Goal: Transaction & Acquisition: Purchase product/service

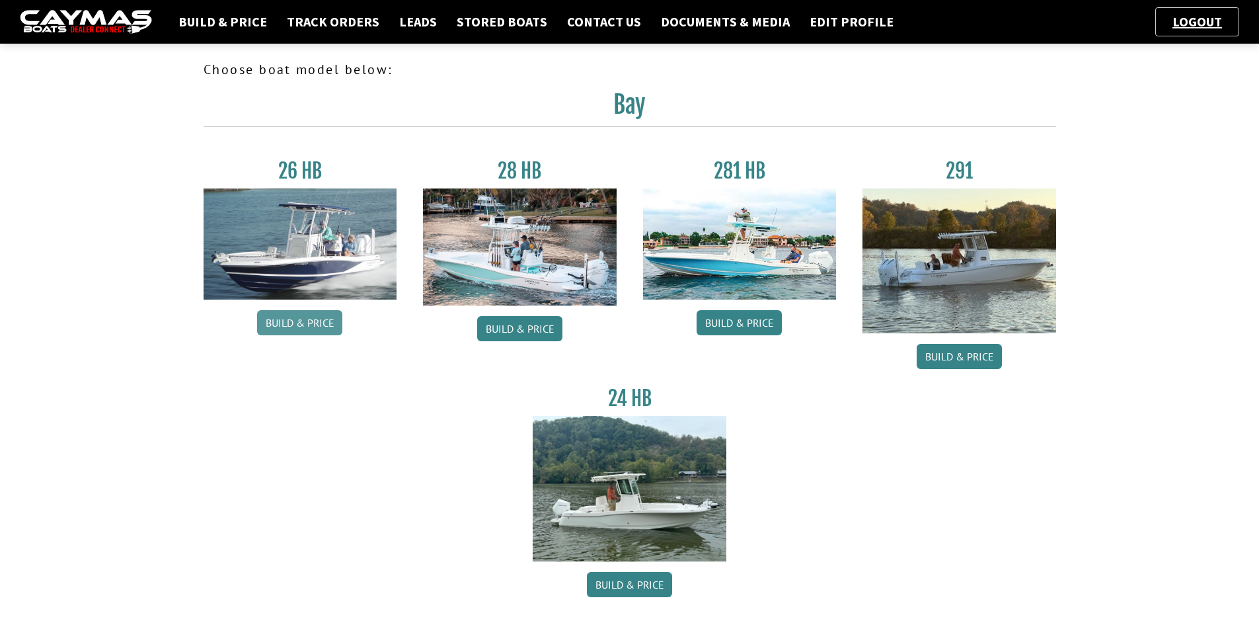
click at [311, 317] on link "Build & Price" at bounding box center [299, 322] width 85 height 25
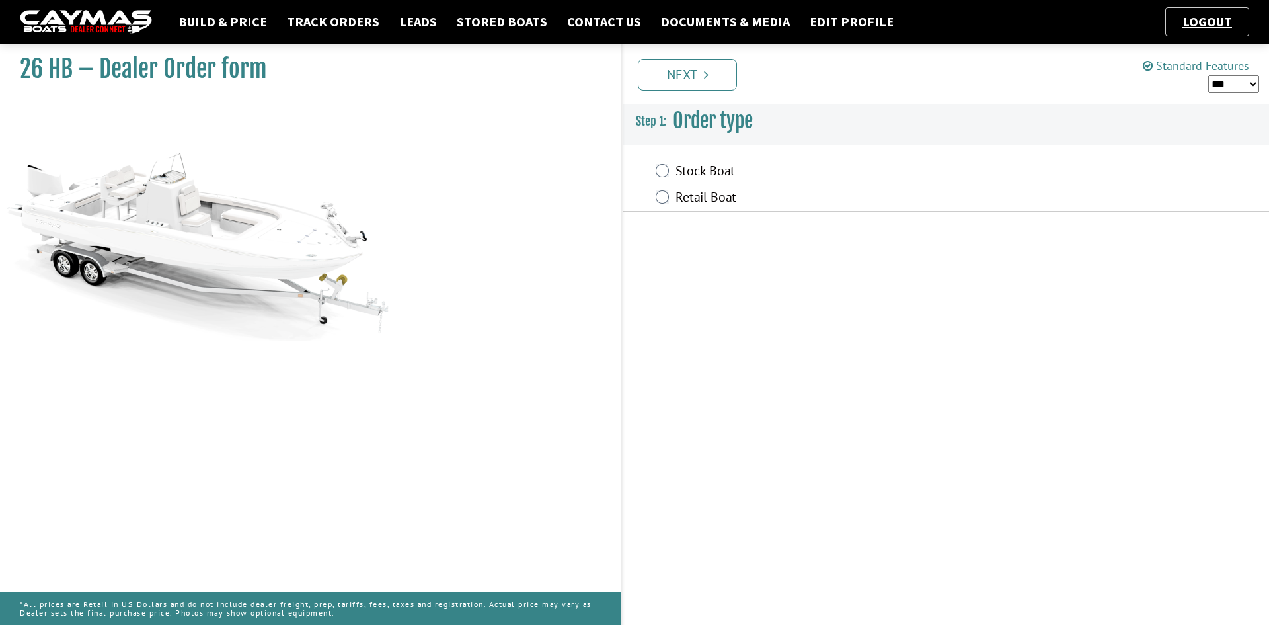
drag, startPoint x: 1228, startPoint y: 79, endPoint x: 1229, endPoint y: 86, distance: 6.6
click at [1228, 79] on select "*** ****** ******" at bounding box center [1233, 83] width 51 height 17
select select "*"
click at [1208, 75] on select "*** ****** ******" at bounding box center [1233, 83] width 51 height 17
click at [697, 169] on label "Stock Boat" at bounding box center [854, 172] width 356 height 19
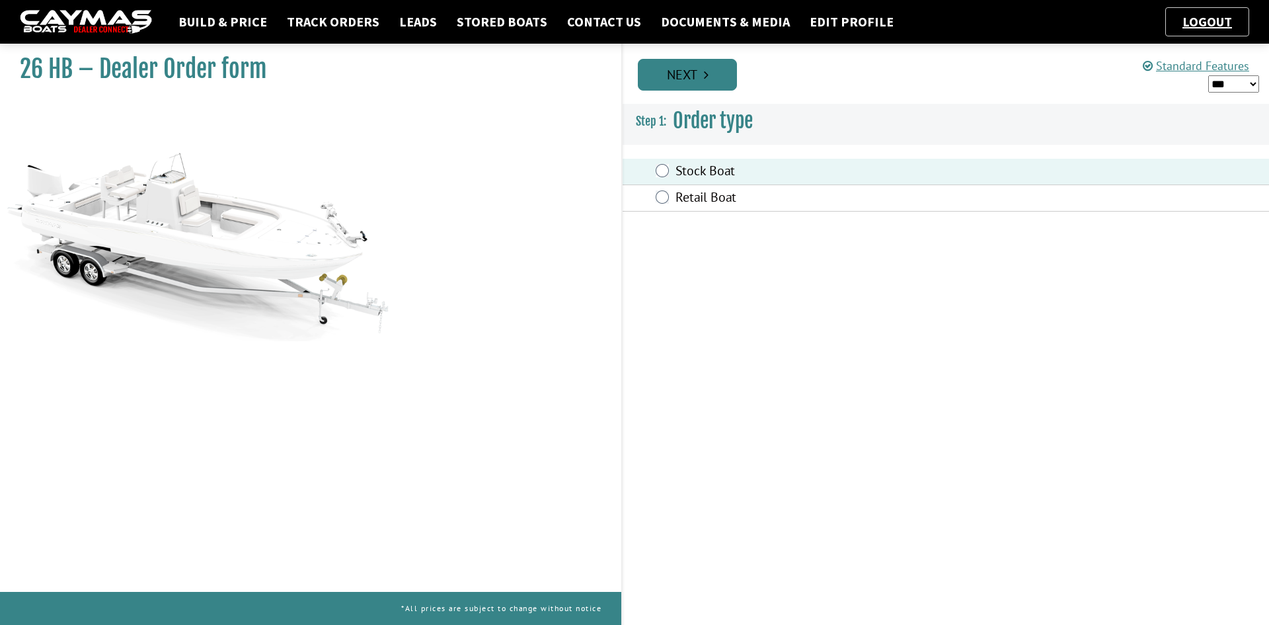
click at [707, 75] on icon "Pagination" at bounding box center [706, 74] width 5 height 13
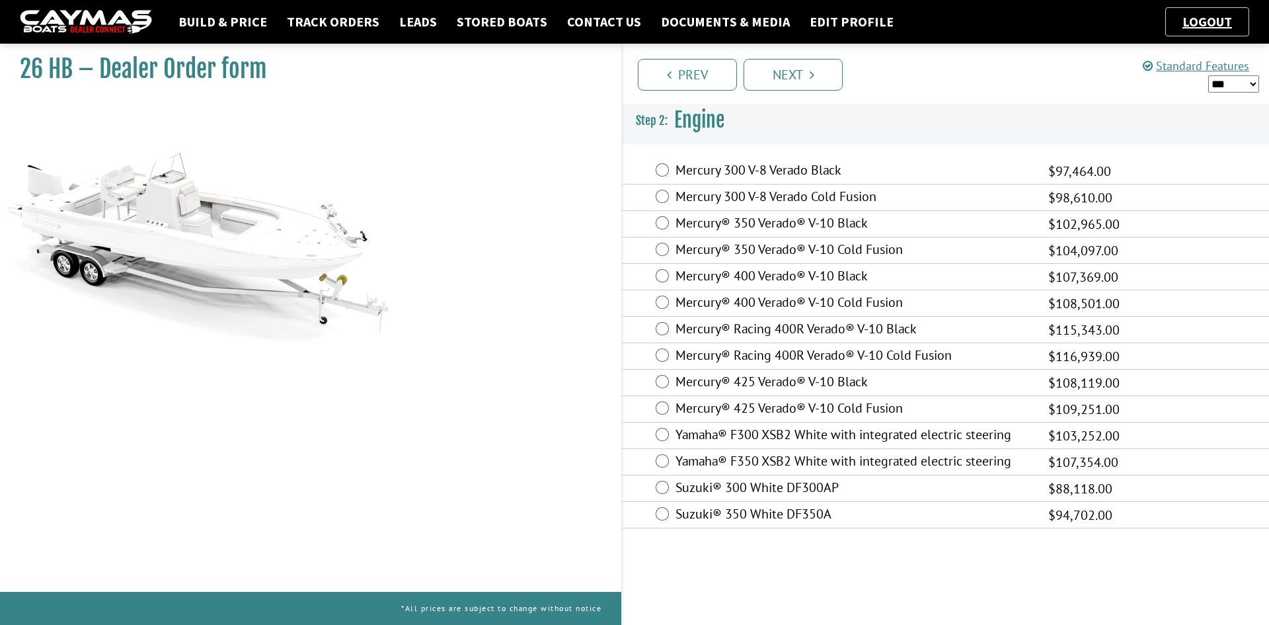
click at [742, 299] on label "Mercury® 400 Verado® V-10 Cold Fusion" at bounding box center [854, 303] width 356 height 19
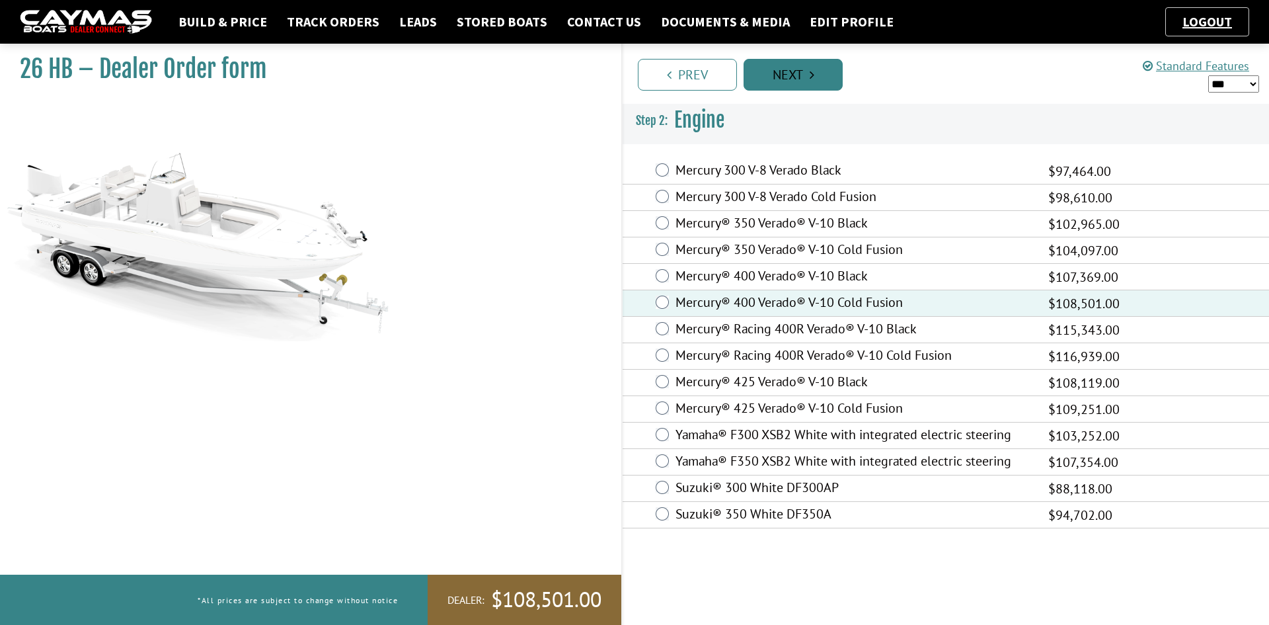
click at [799, 81] on link "Next" at bounding box center [793, 75] width 99 height 32
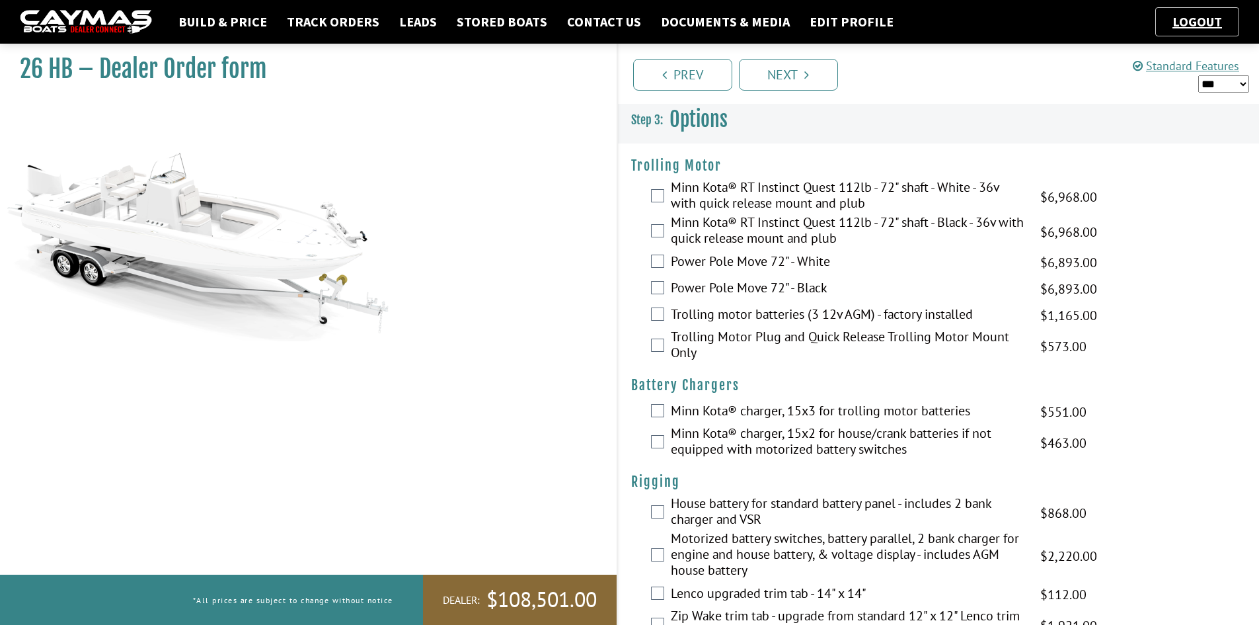
click at [696, 191] on label "Minn Kota® RT Instinct Quest 112lb - 72" shaft - White - 36v with quick release…" at bounding box center [847, 196] width 353 height 35
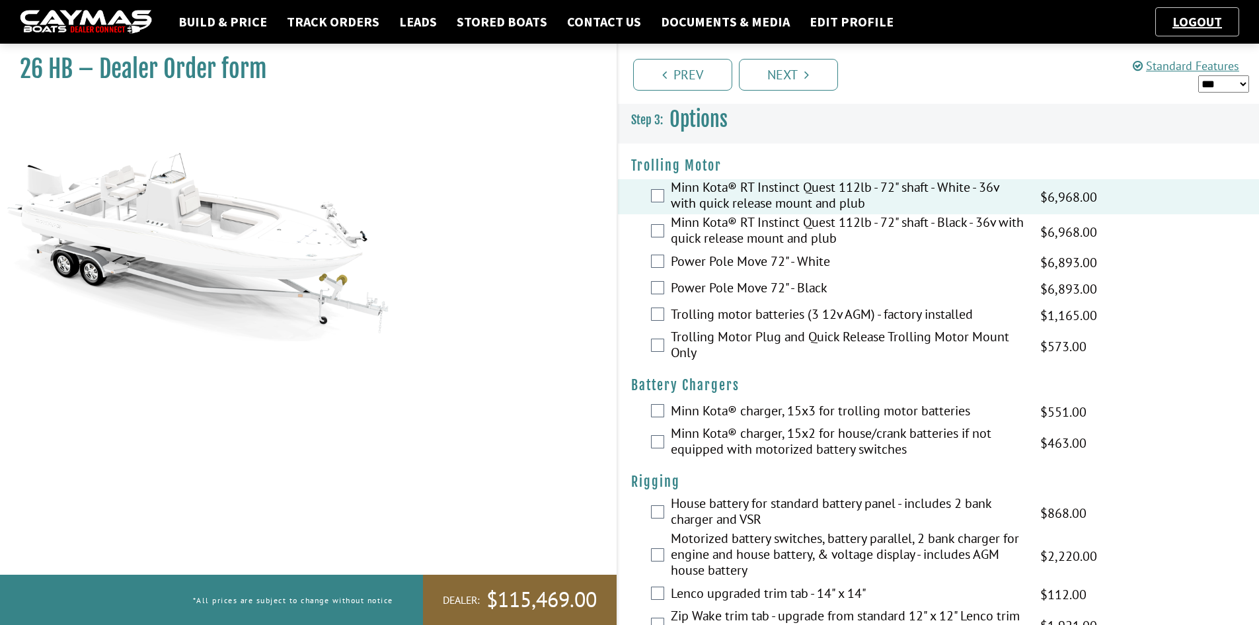
click at [681, 317] on label "Trolling motor batteries (3 12v AGM) - factory installed" at bounding box center [847, 315] width 353 height 19
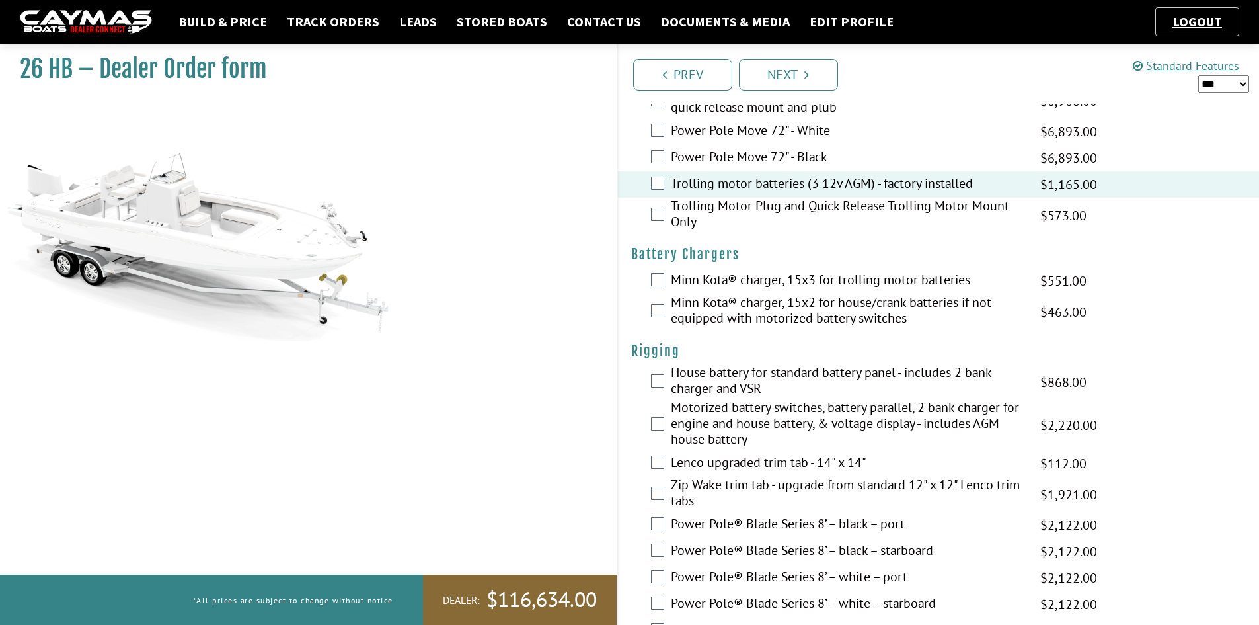
scroll to position [132, 0]
click at [693, 278] on label "Minn Kota® charger, 15x3 for trolling motor batteries" at bounding box center [847, 279] width 353 height 19
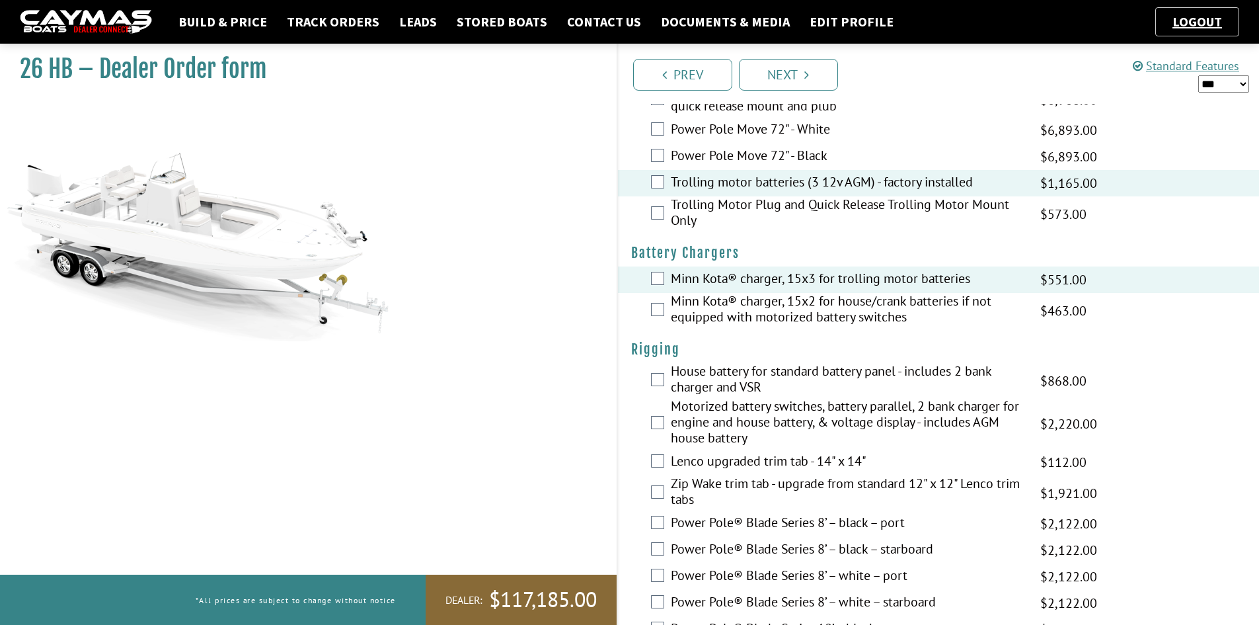
click at [695, 417] on label "Motorized battery switches, battery parallel, 2 bank charger for engine and hou…" at bounding box center [847, 423] width 353 height 51
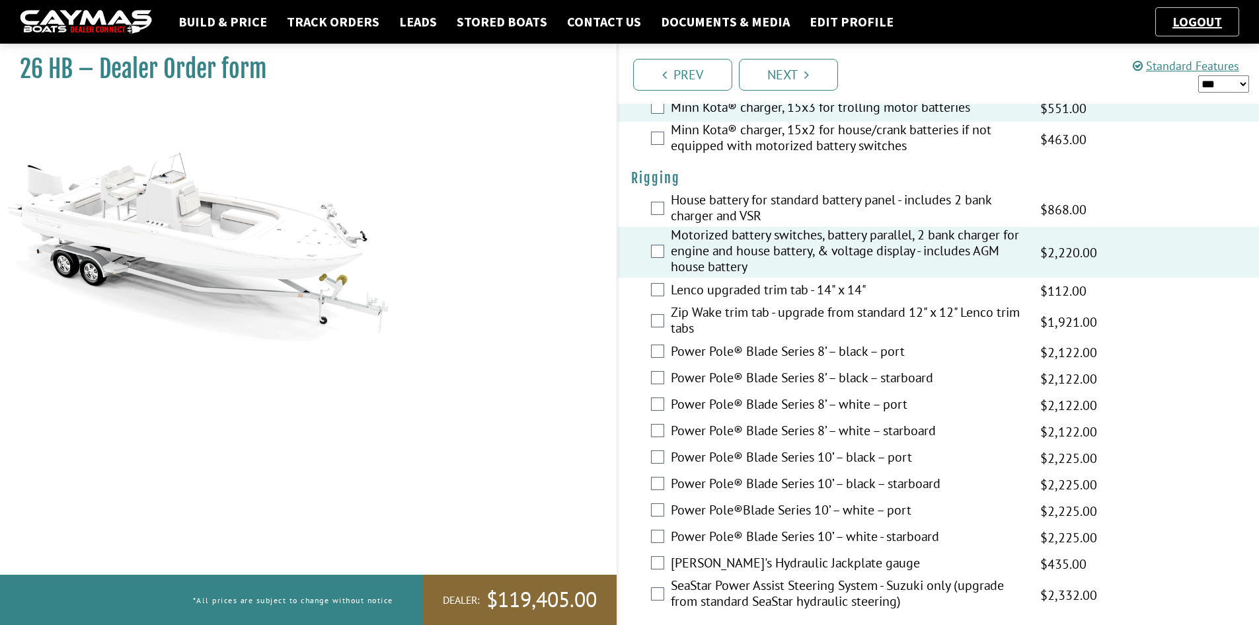
scroll to position [331, 0]
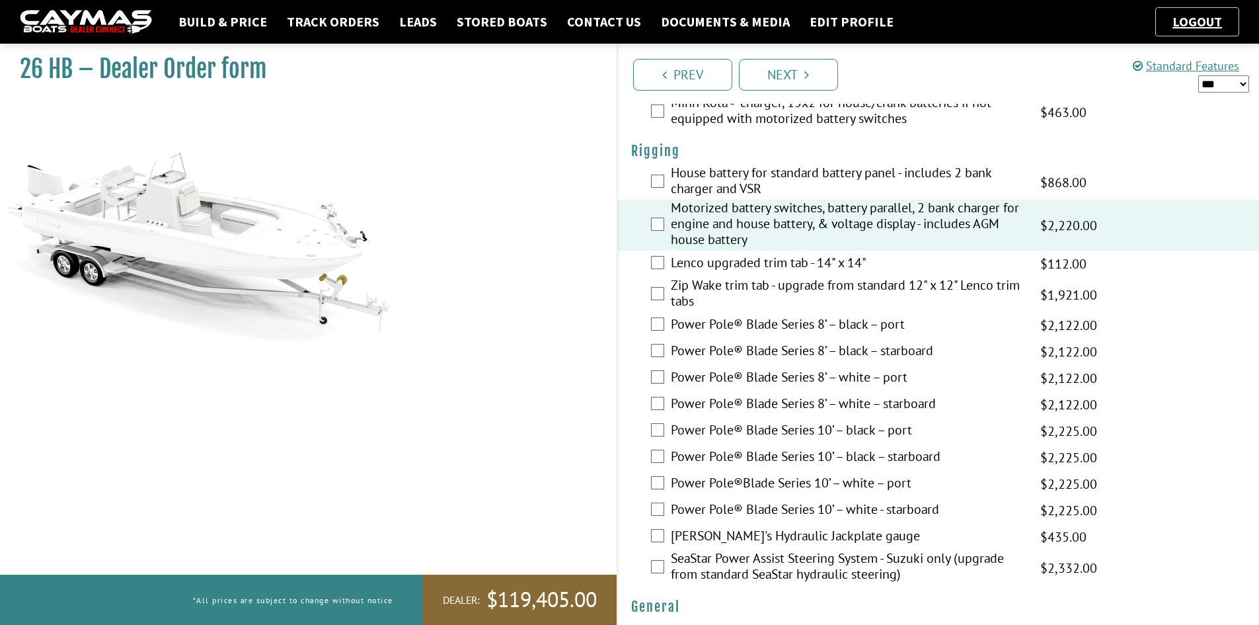
click at [697, 377] on label "Power Pole® Blade Series 8’ – white – port" at bounding box center [847, 378] width 353 height 19
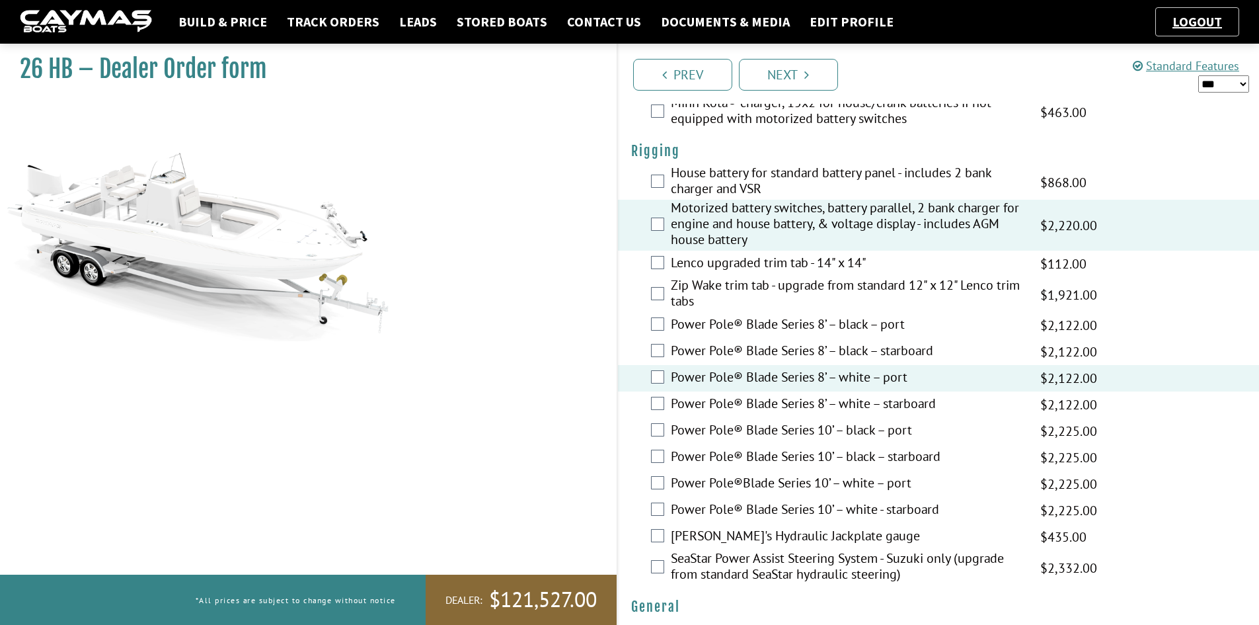
click at [697, 406] on label "Power Pole® Blade Series 8’ – white – starboard" at bounding box center [847, 404] width 353 height 19
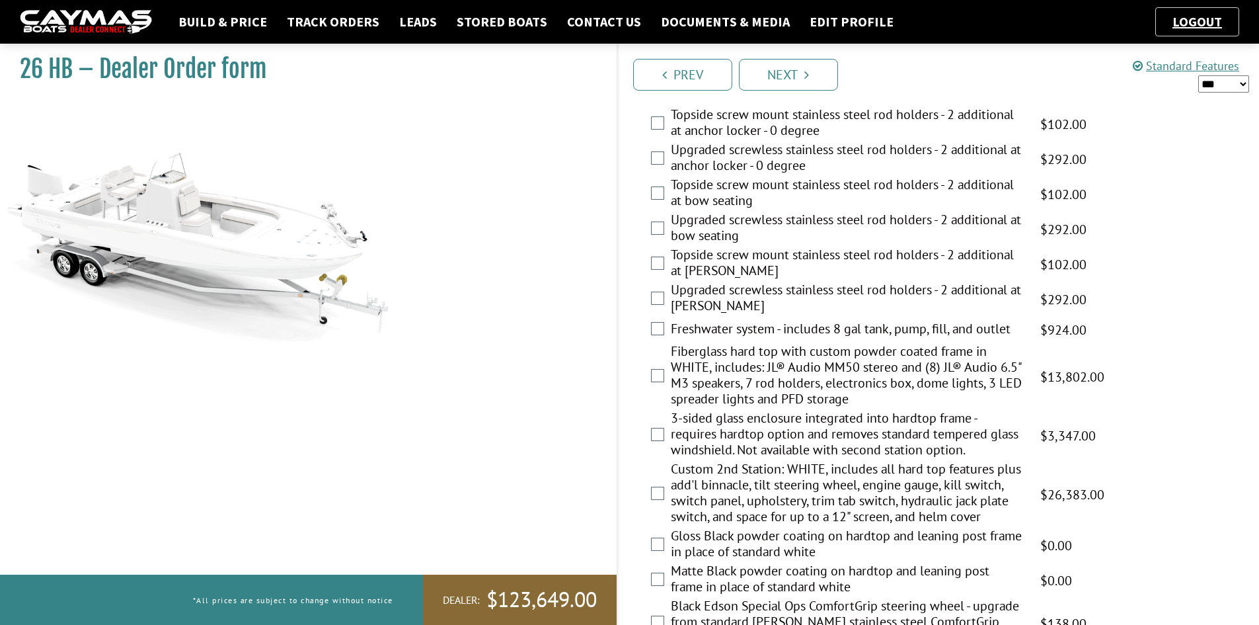
scroll to position [992, 0]
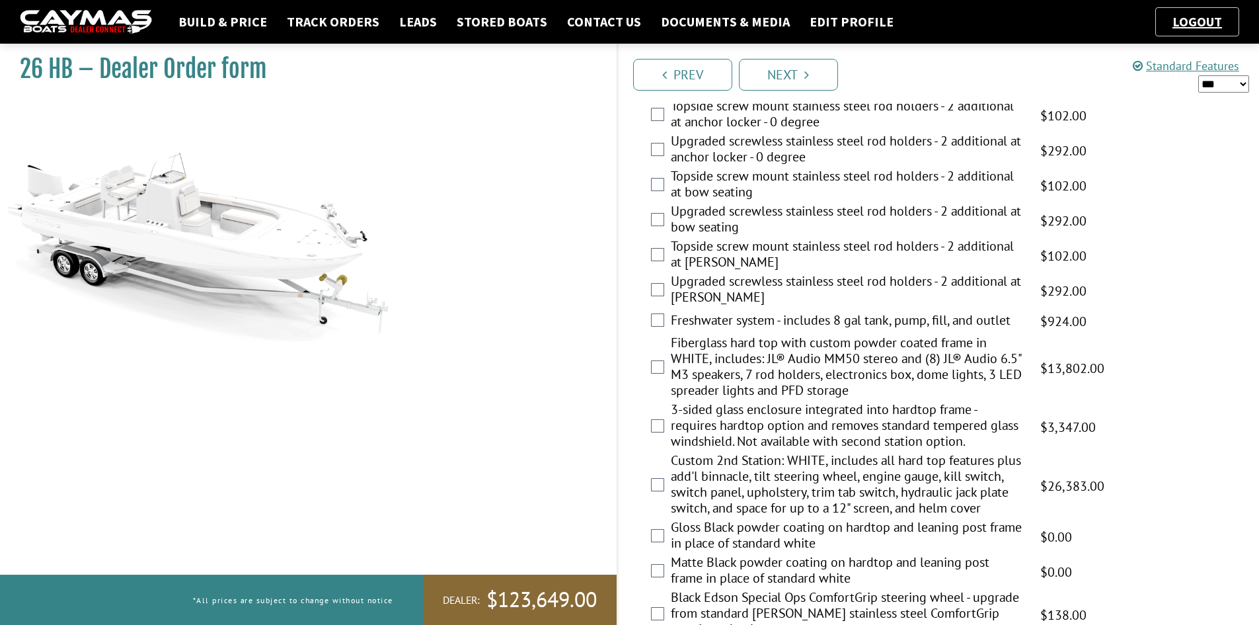
click at [705, 374] on label "Fiberglass hard top with custom powder coated frame in WHITE, includes: JL® Aud…" at bounding box center [847, 368] width 353 height 67
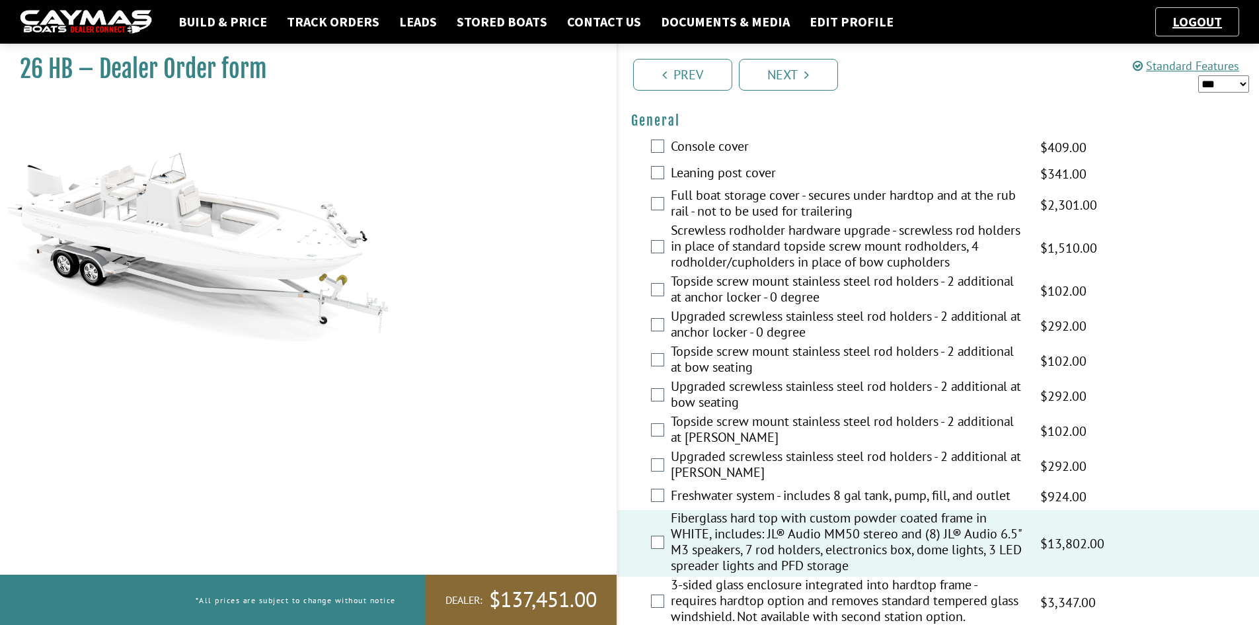
scroll to position [793, 0]
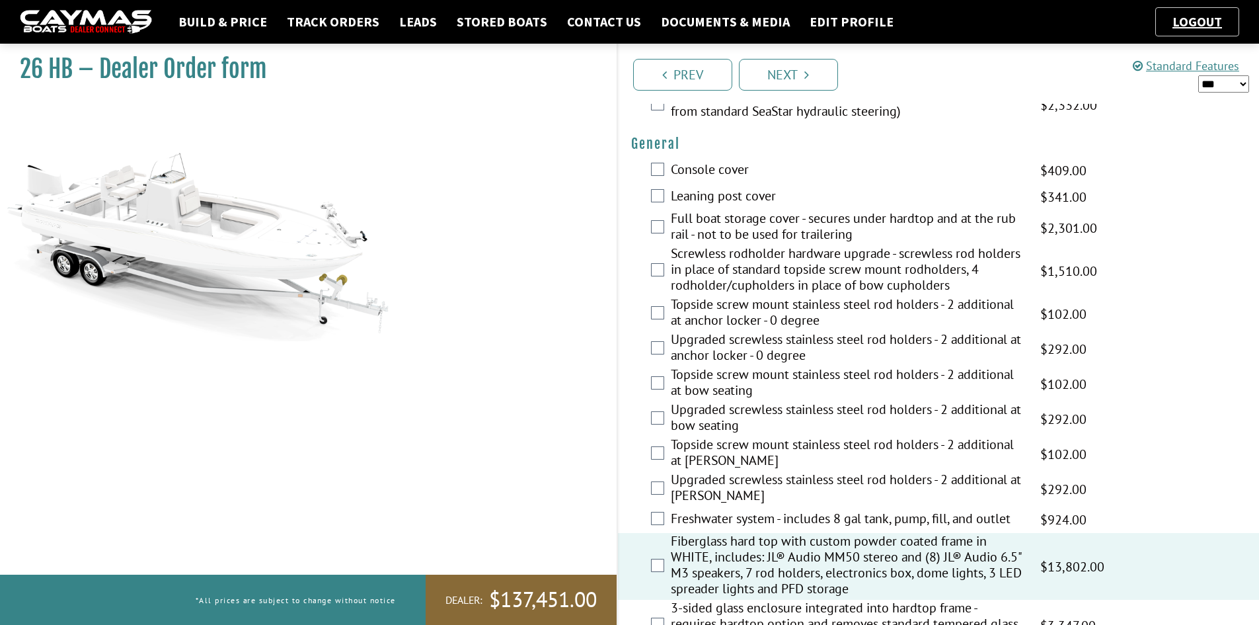
click at [697, 518] on label "Freshwater system - includes 8 gal tank, pump, fill, and outlet" at bounding box center [847, 519] width 353 height 19
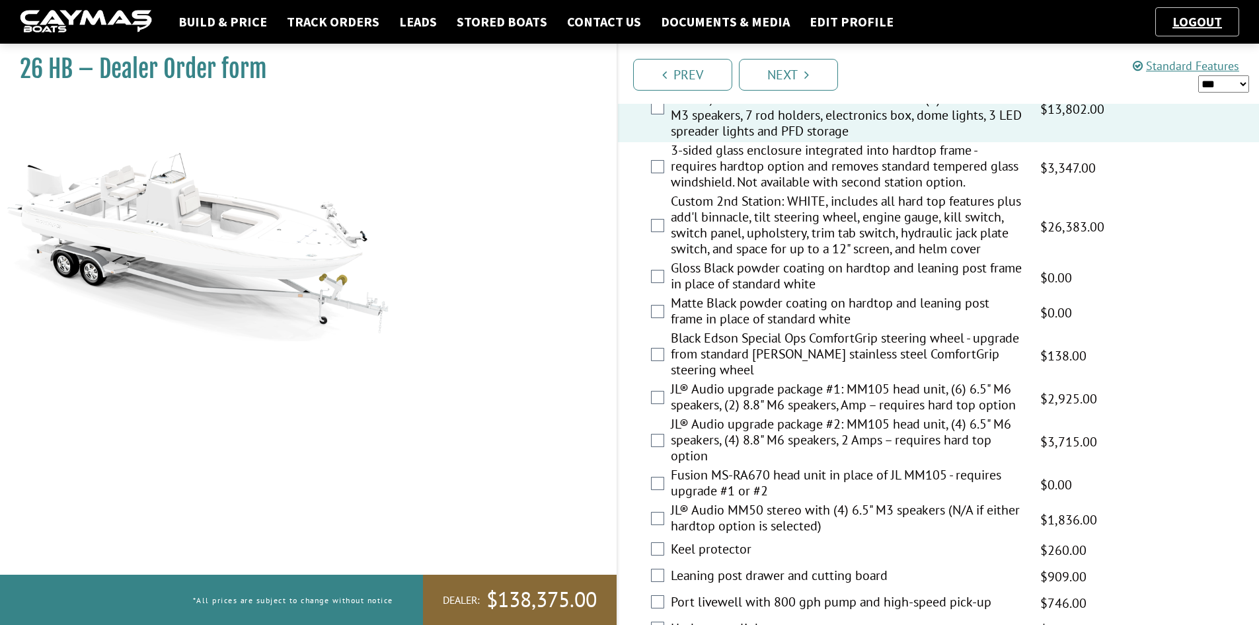
scroll to position [1322, 0]
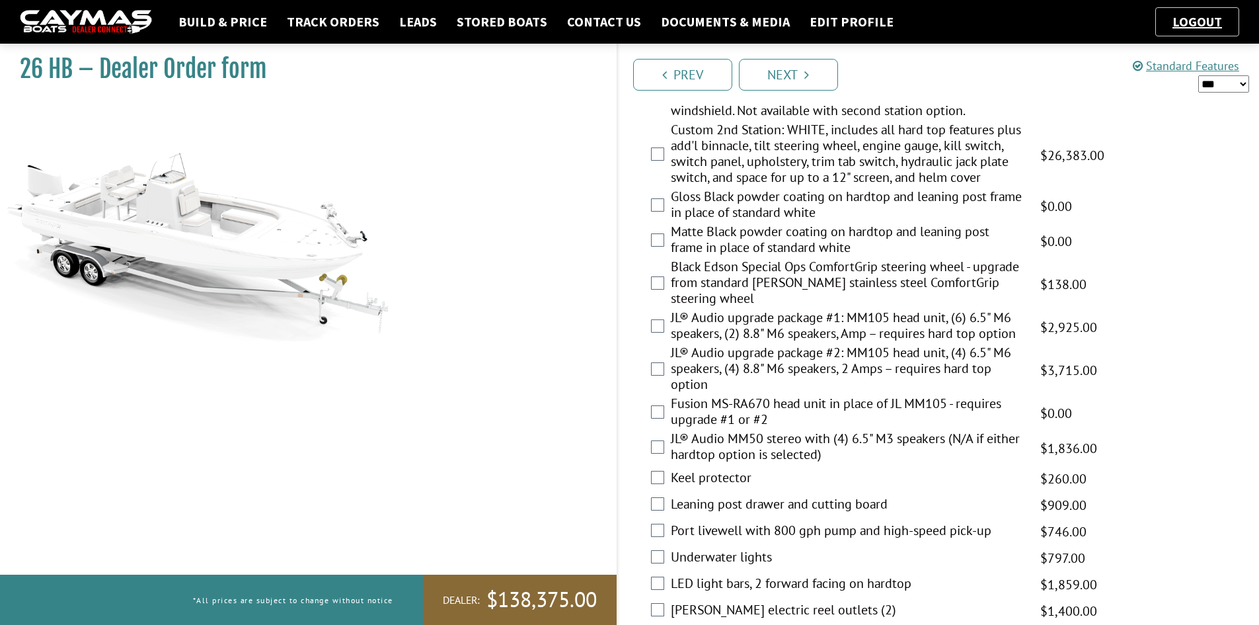
click at [722, 362] on label "JL® Audio upgrade package #2: MM105 head unit, (4) 6.5" M6 speakers, (4) 8.8" M…" at bounding box center [847, 369] width 353 height 51
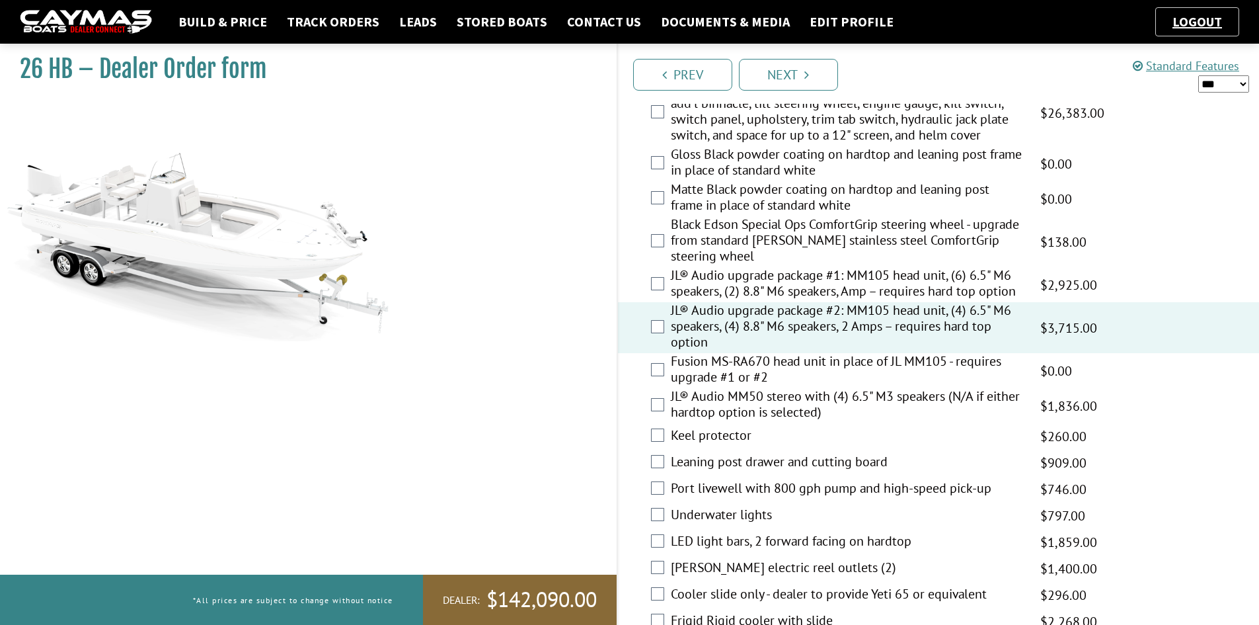
scroll to position [1388, 0]
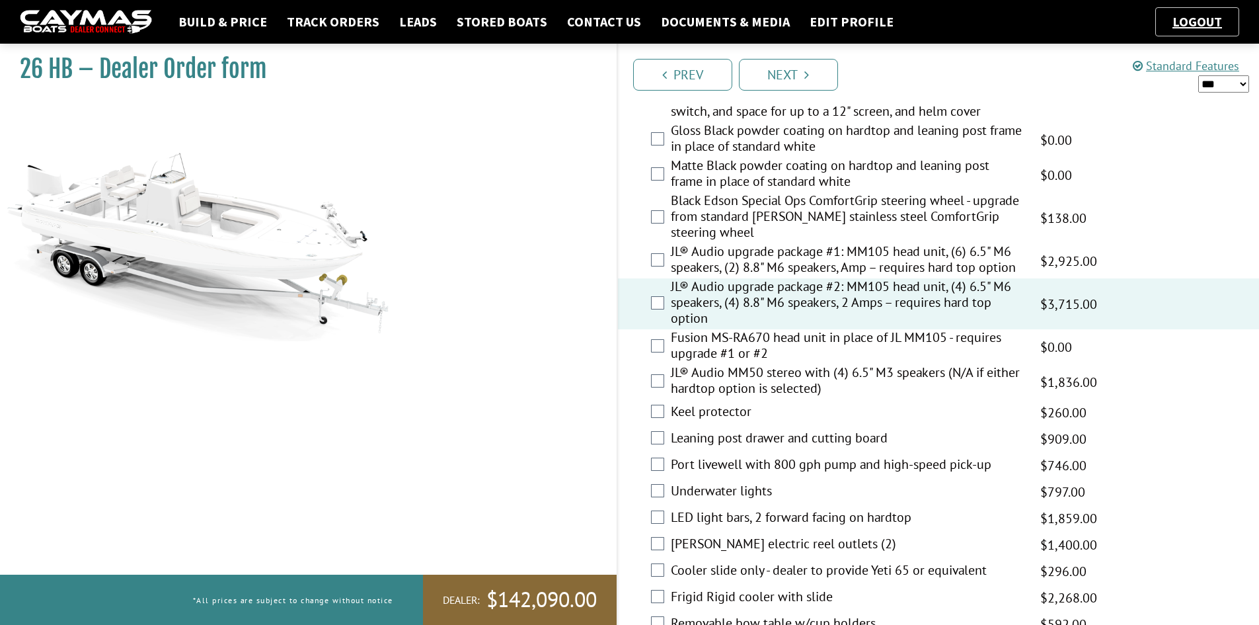
click at [713, 463] on label "Port livewell with 800 gph pump and high-speed pick-up" at bounding box center [847, 465] width 353 height 19
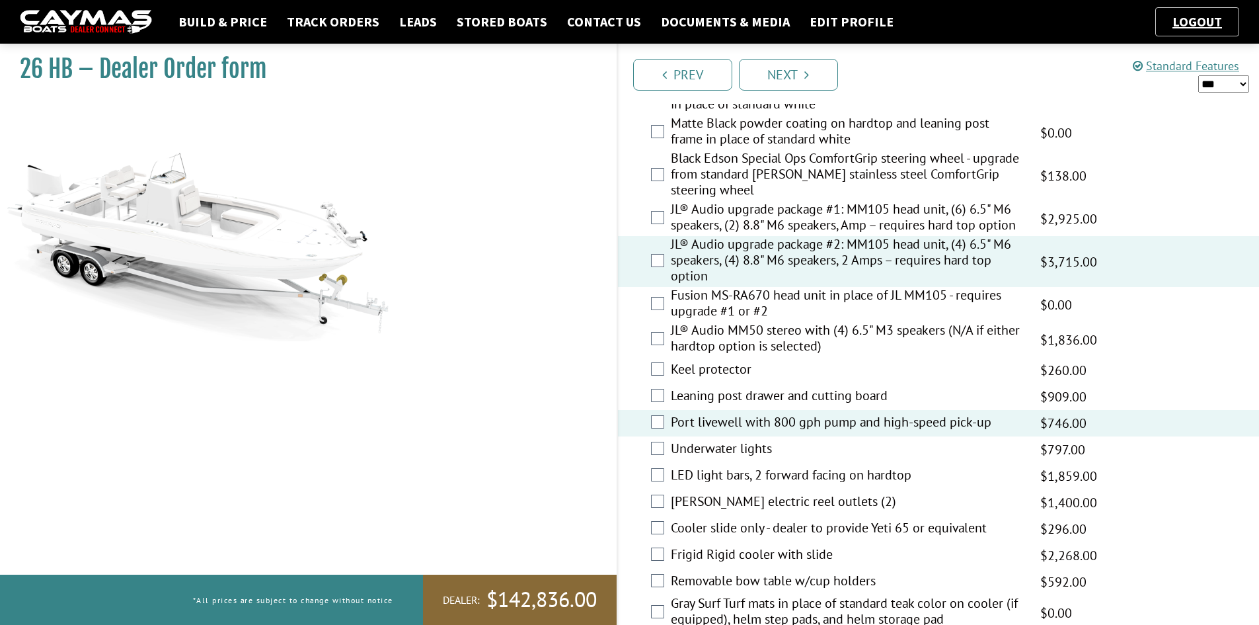
scroll to position [1454, 0]
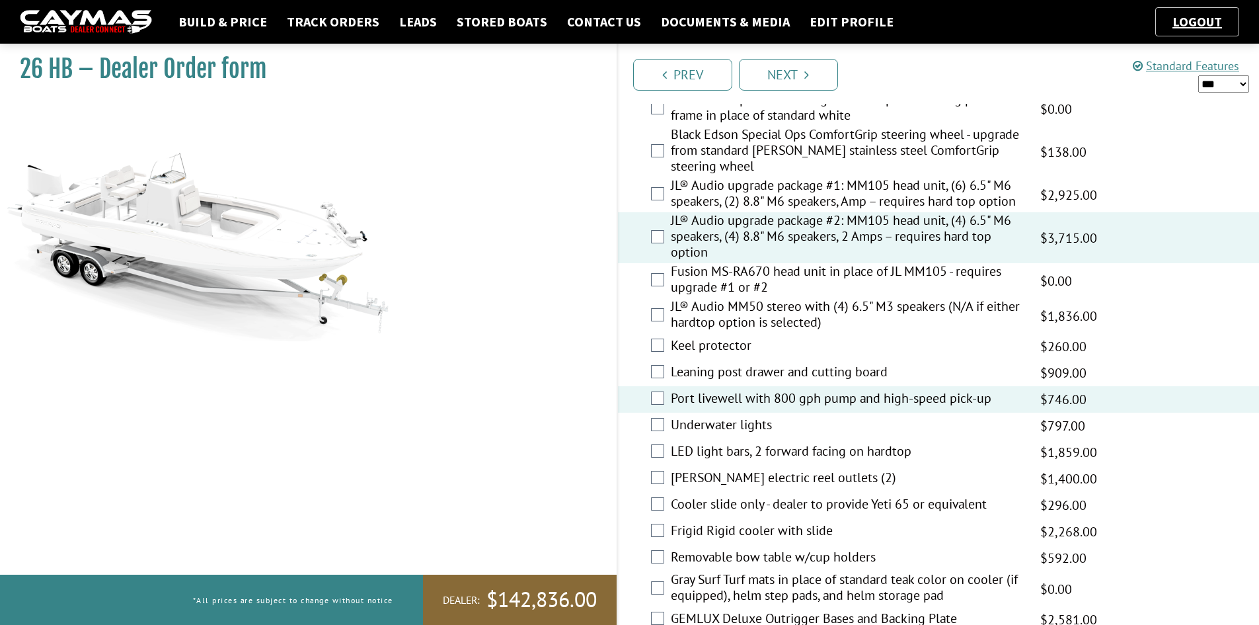
click at [719, 422] on label "Underwater lights" at bounding box center [847, 425] width 353 height 19
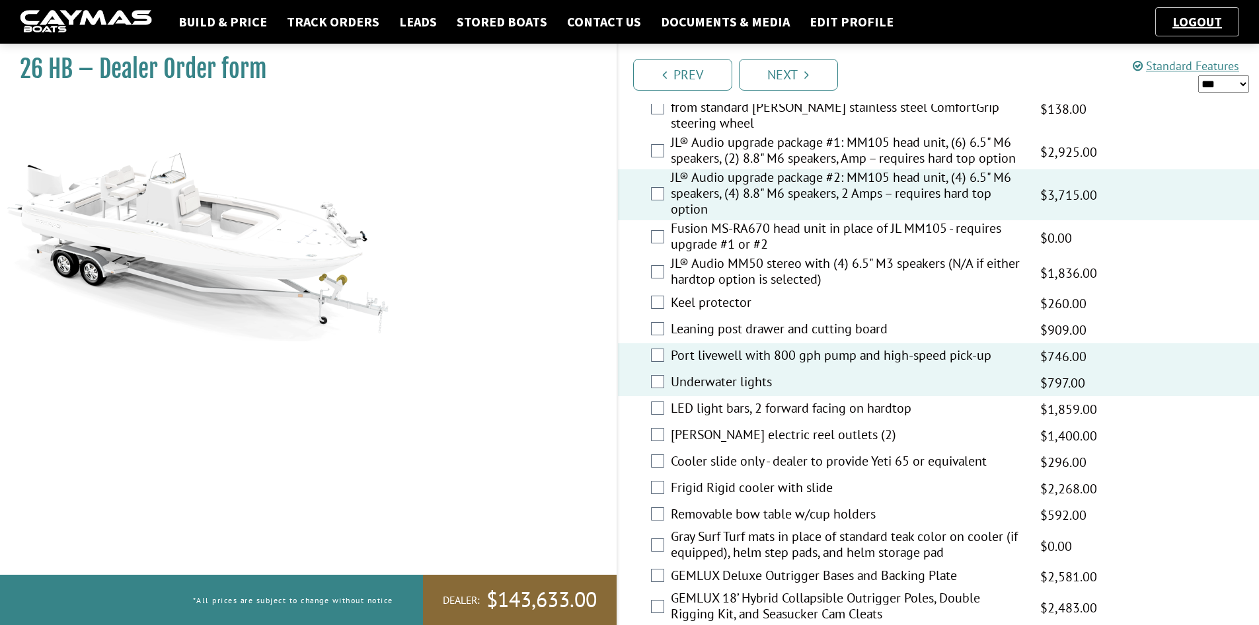
scroll to position [1520, 0]
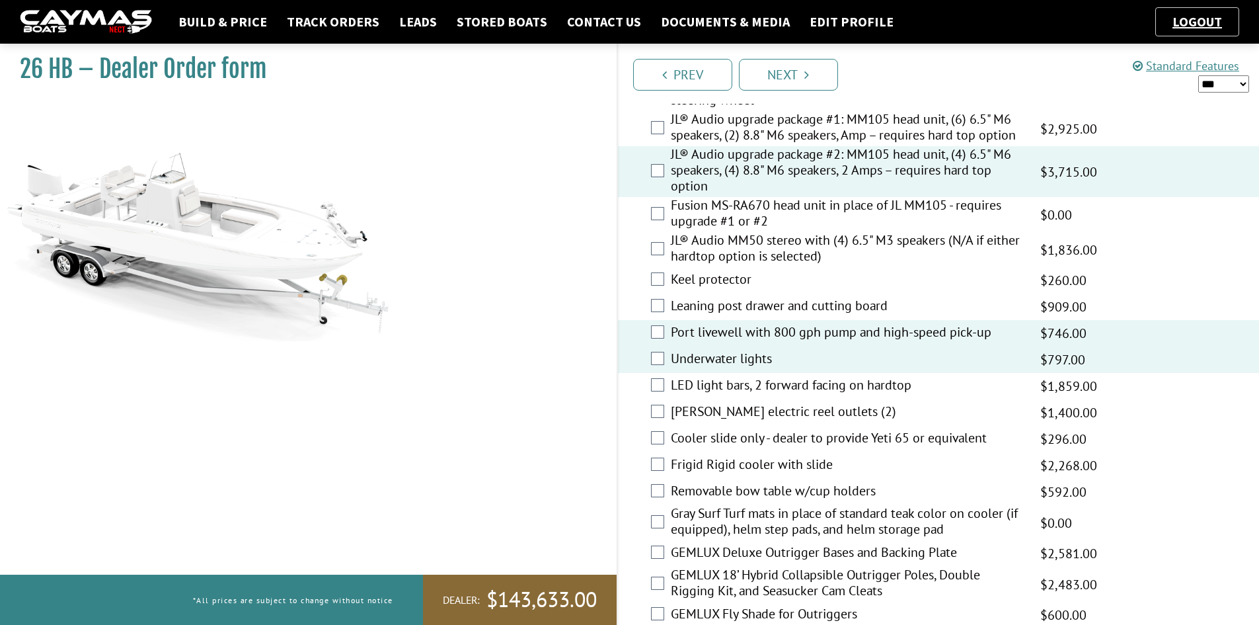
click at [719, 437] on label "Cooler slide only - dealer to provide Yeti 65 or equivalent" at bounding box center [847, 439] width 353 height 19
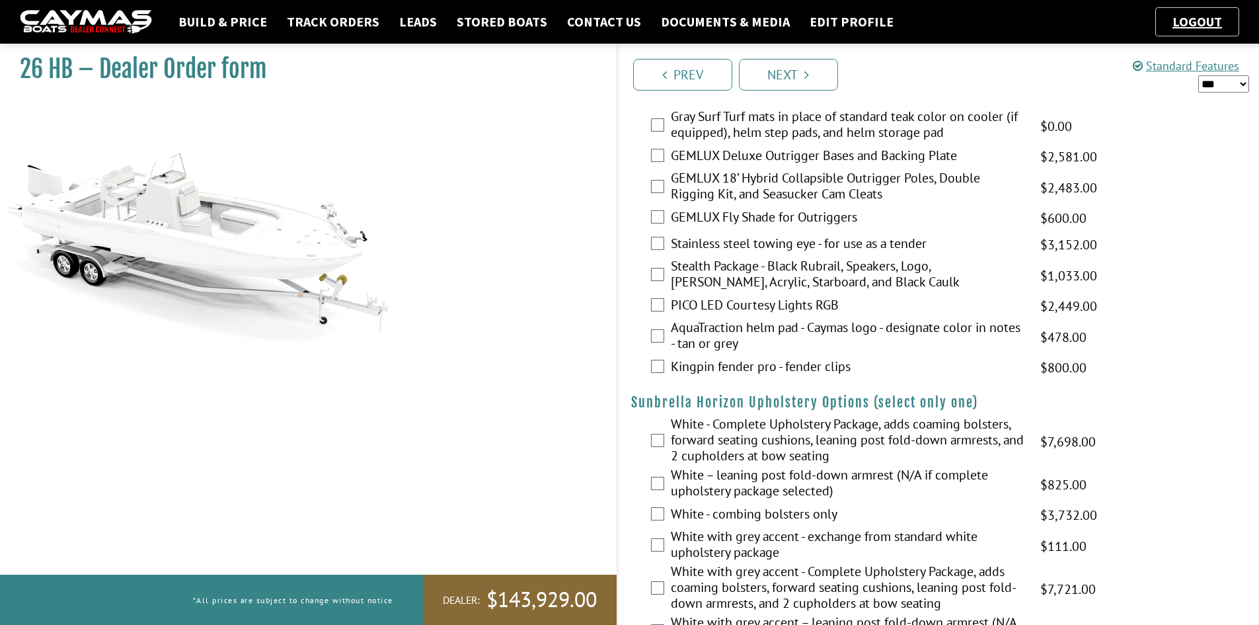
scroll to position [1983, 0]
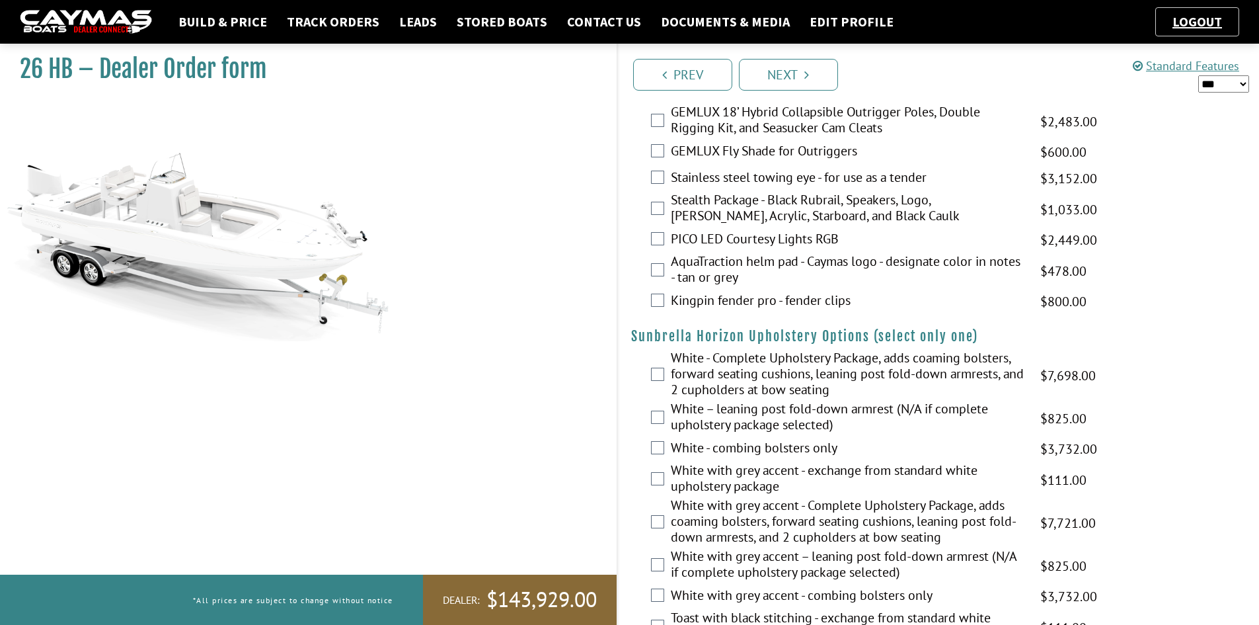
click at [711, 381] on label "White - Complete Upholstery Package, adds coaming bolsters, forward seating cus…" at bounding box center [847, 375] width 353 height 51
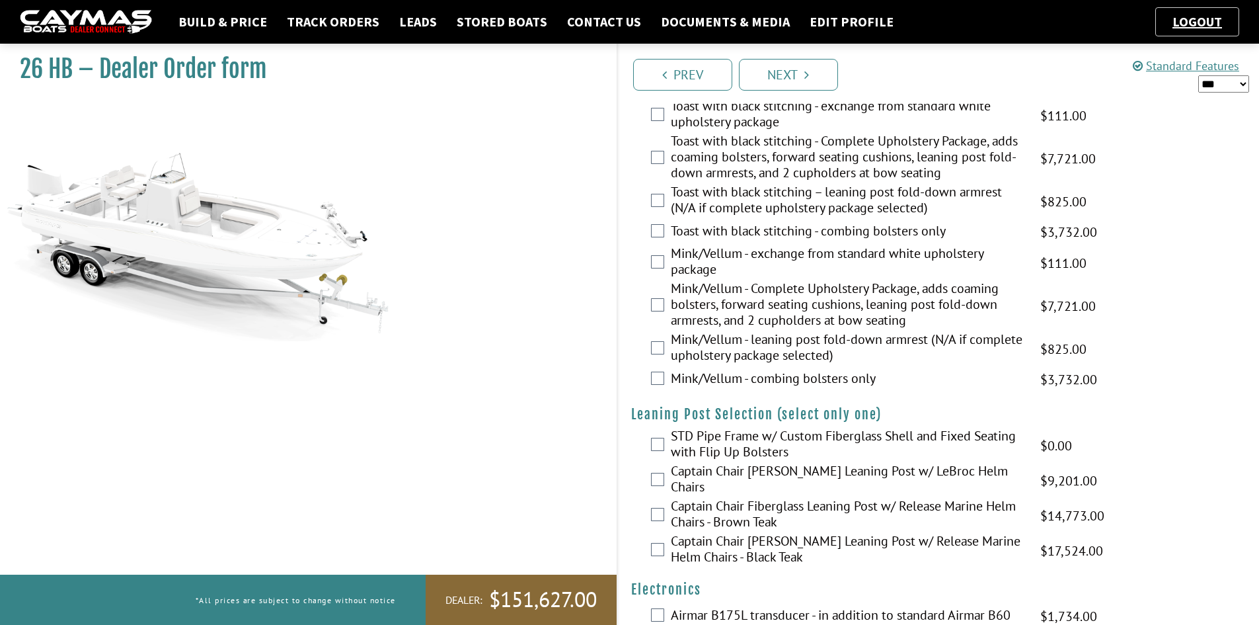
scroll to position [2512, 0]
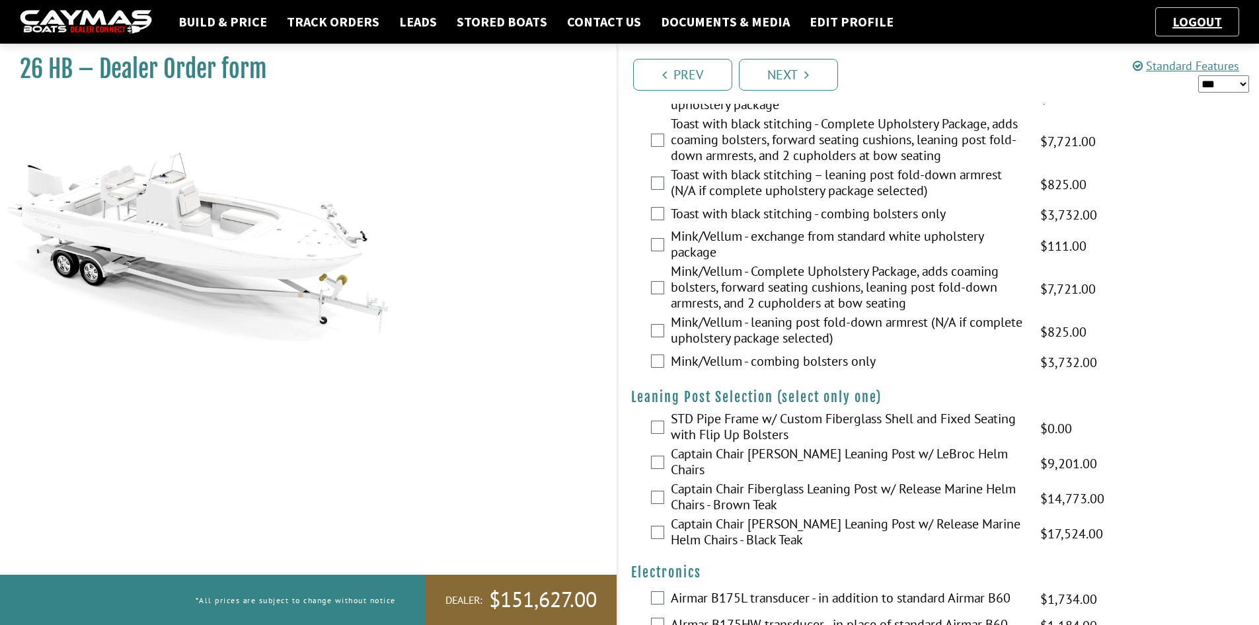
click at [705, 418] on label "STD Pipe Frame w/ Custom Fiberglass Shell and Fixed Seating with Flip Up Bolste…" at bounding box center [847, 428] width 353 height 35
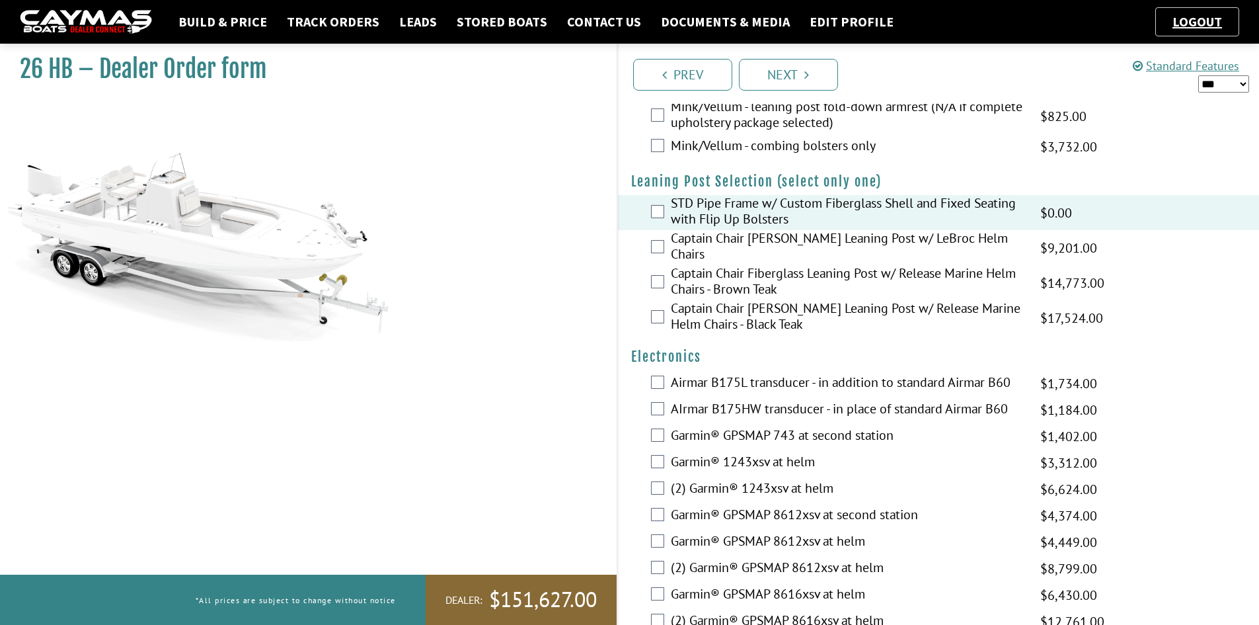
scroll to position [2777, 0]
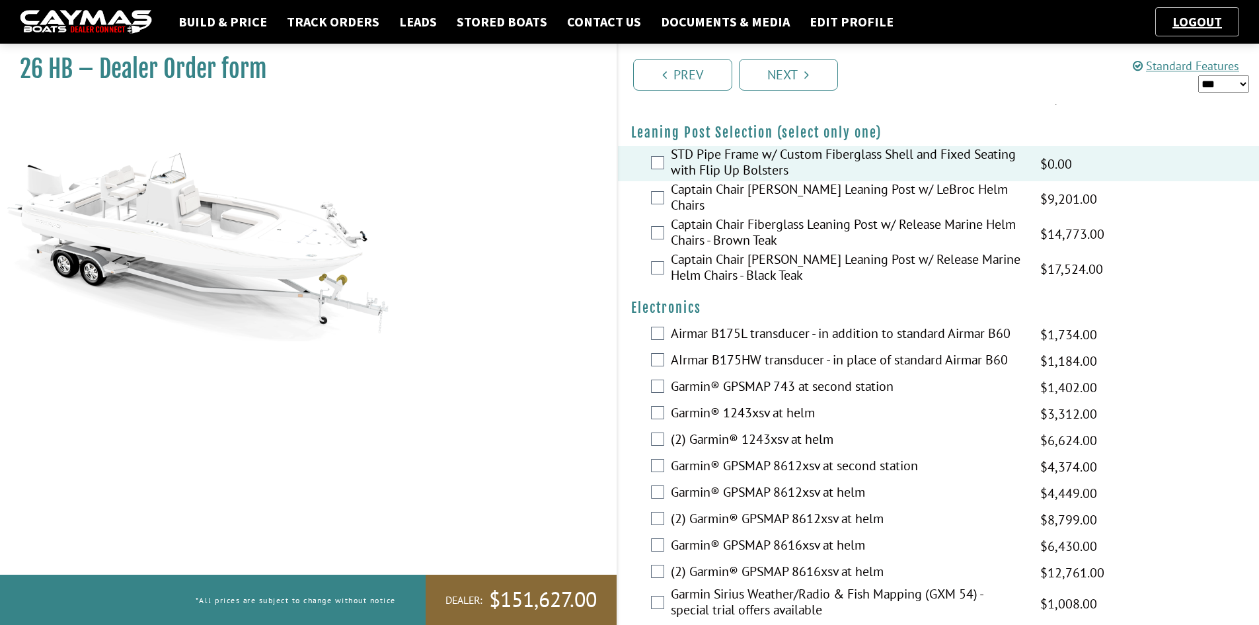
click at [715, 510] on label "(2) Garmin® GPSMAP 8612xsv at helm" at bounding box center [847, 519] width 353 height 19
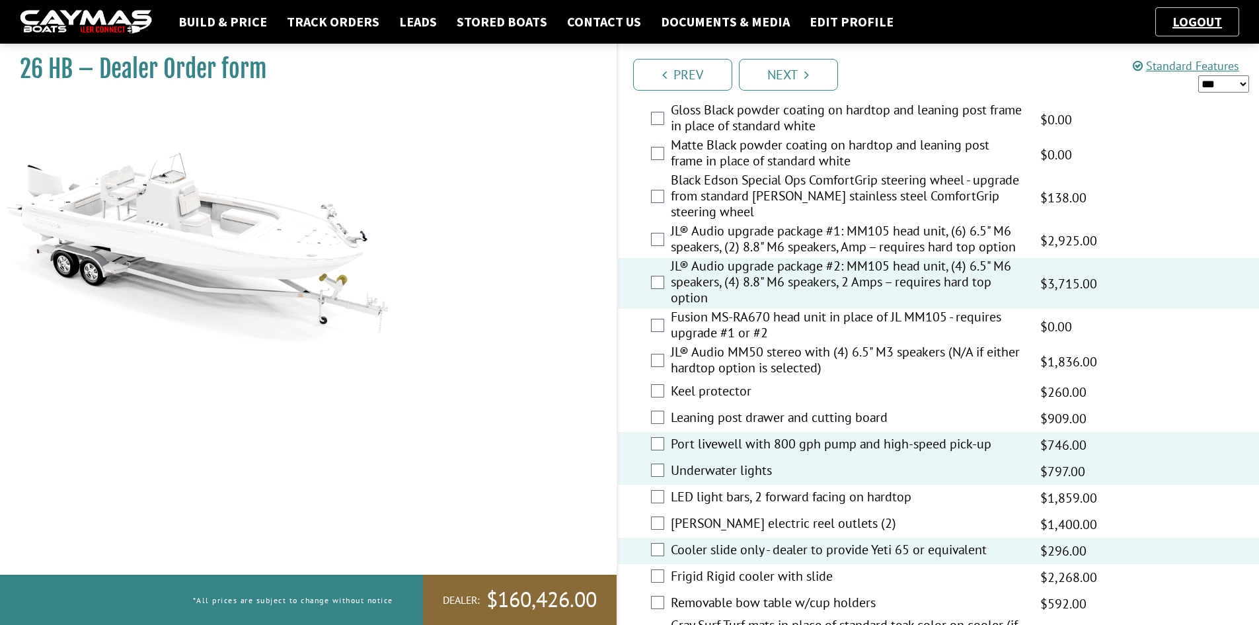
scroll to position [1377, 0]
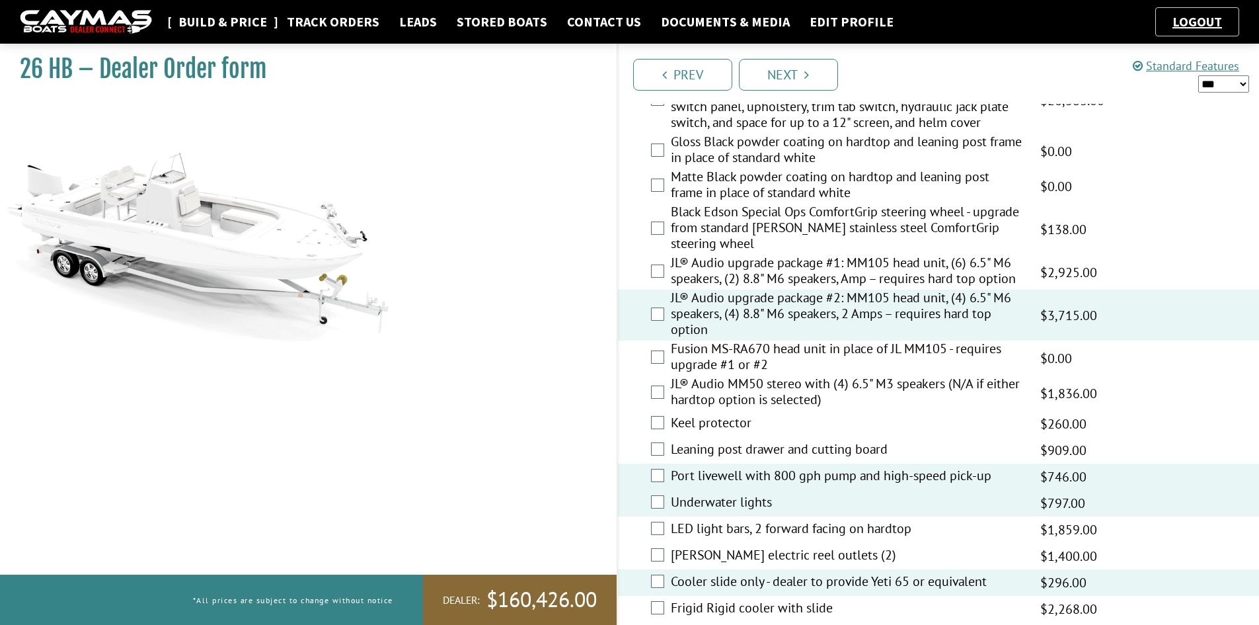
click at [224, 22] on link "Build & Price" at bounding box center [223, 21] width 102 height 17
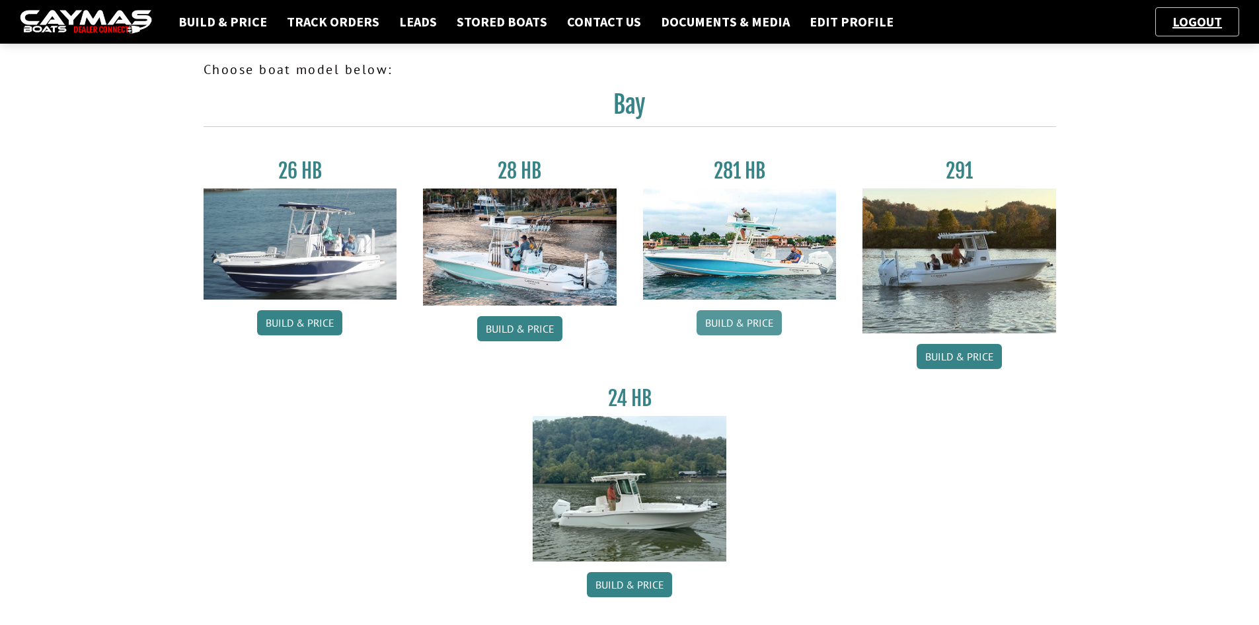
click at [760, 324] on link "Build & Price" at bounding box center [739, 322] width 85 height 25
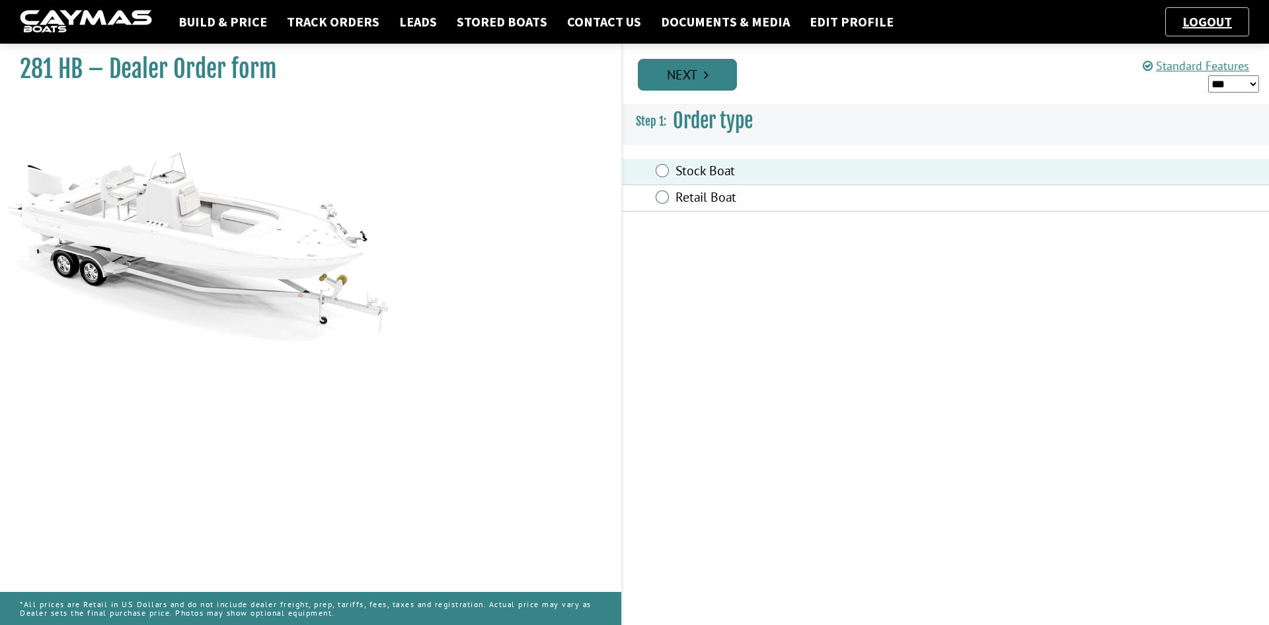
click at [670, 76] on link "Next" at bounding box center [687, 75] width 99 height 32
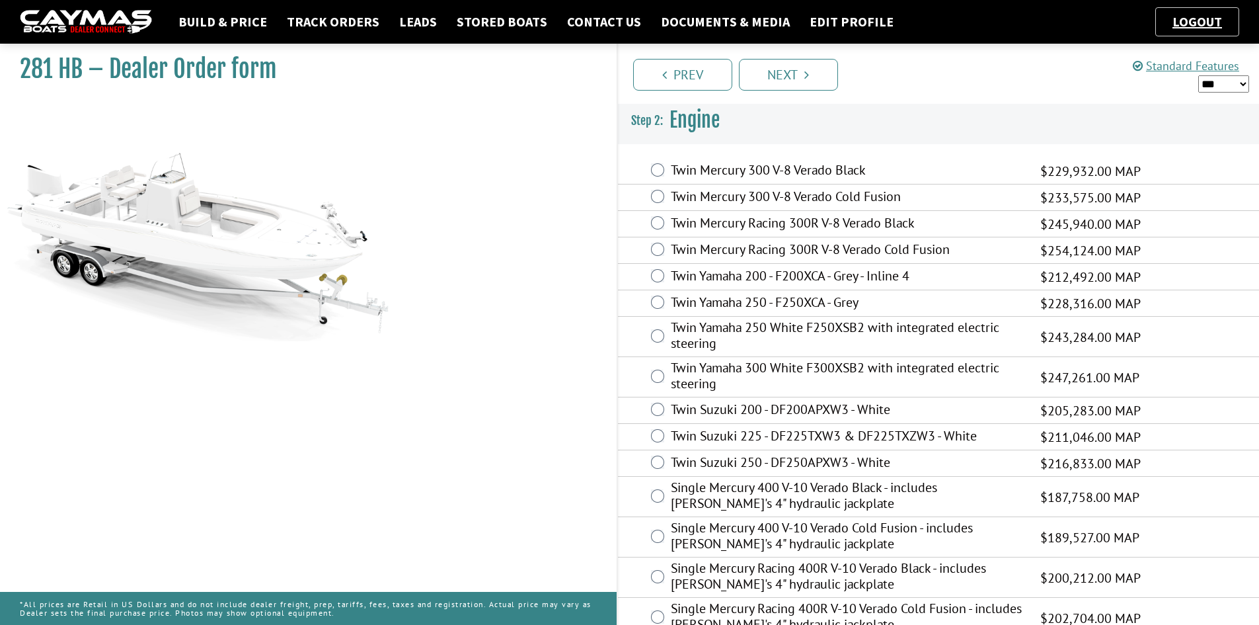
click at [736, 247] on label "Twin Mercury Racing 300R V-8 Verado Cold Fusion" at bounding box center [847, 250] width 353 height 19
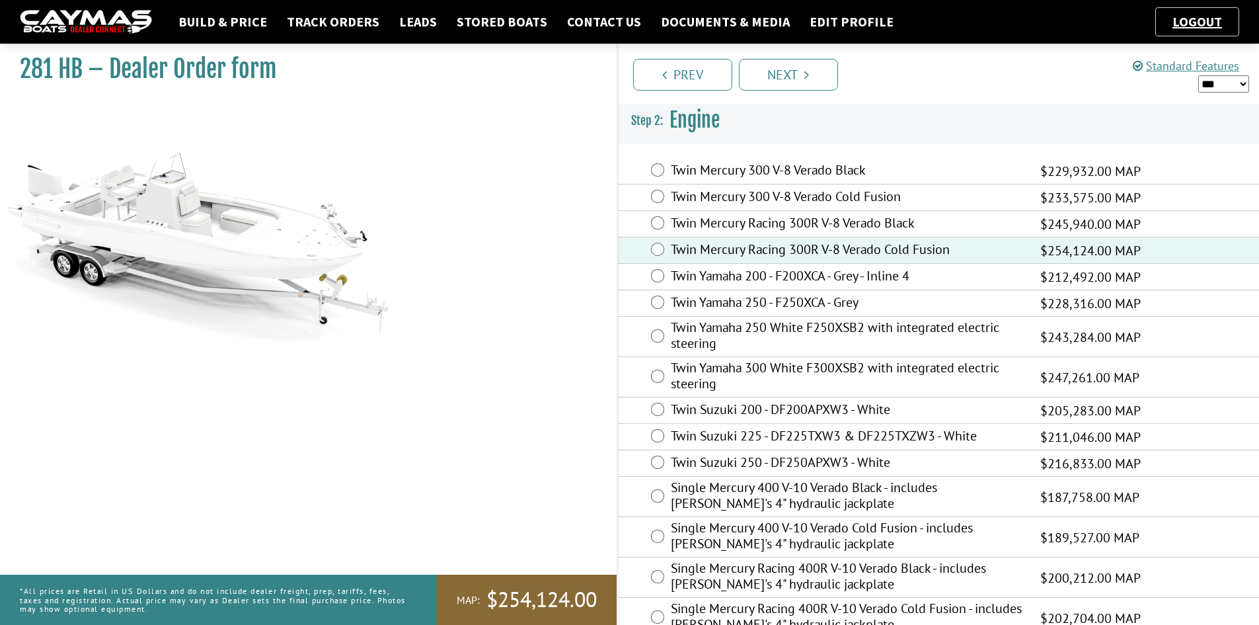
click at [1220, 83] on select "*** ****** ******" at bounding box center [1224, 83] width 51 height 17
select select "*"
click at [1199, 75] on select "*** ****** ******" at bounding box center [1224, 83] width 51 height 17
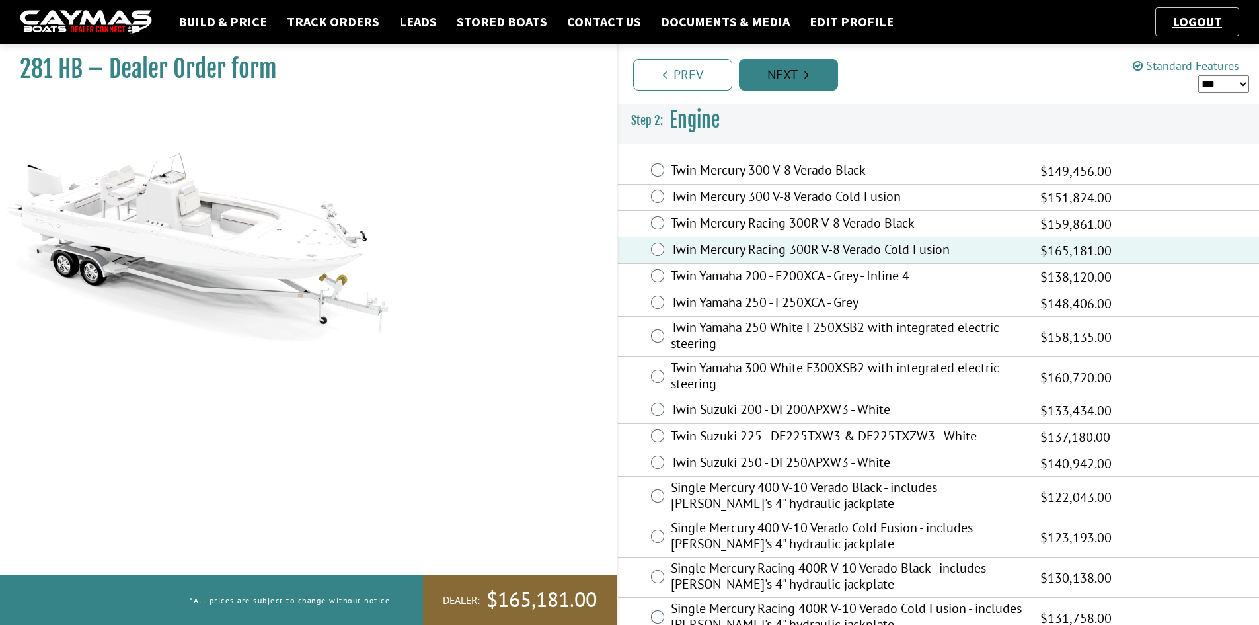
click at [781, 82] on link "Next" at bounding box center [788, 75] width 99 height 32
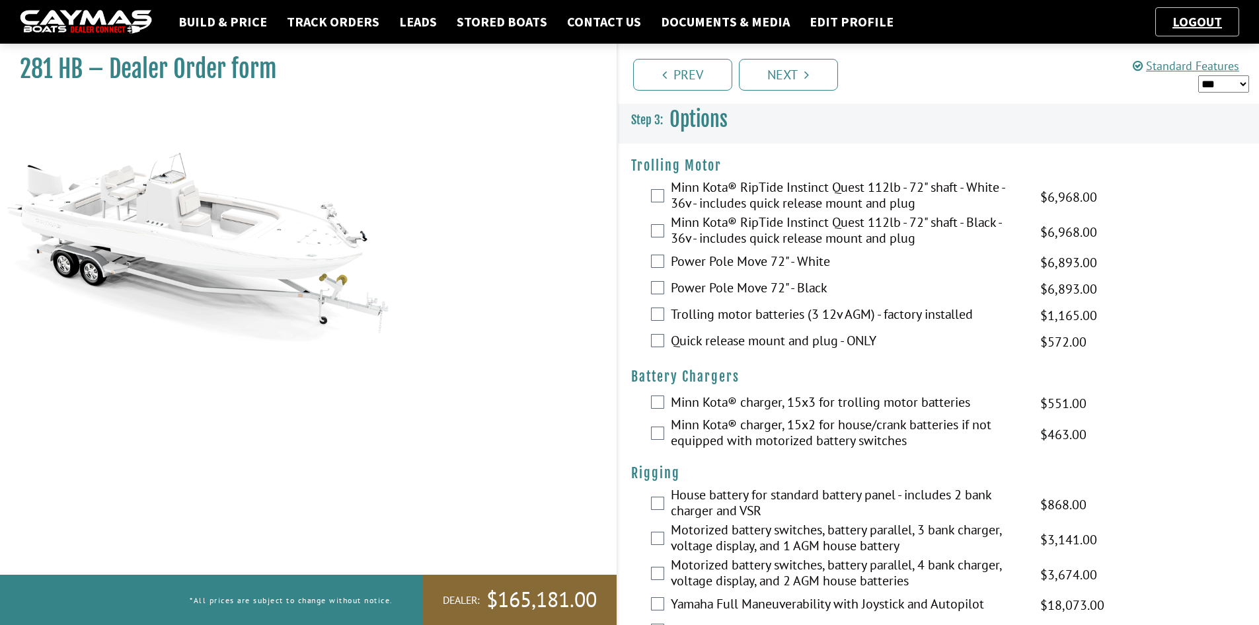
click at [727, 194] on label "Minn Kota® RipTide Instinct Quest 112lb - 72" shaft - White - 36v - includes qu…" at bounding box center [847, 196] width 353 height 35
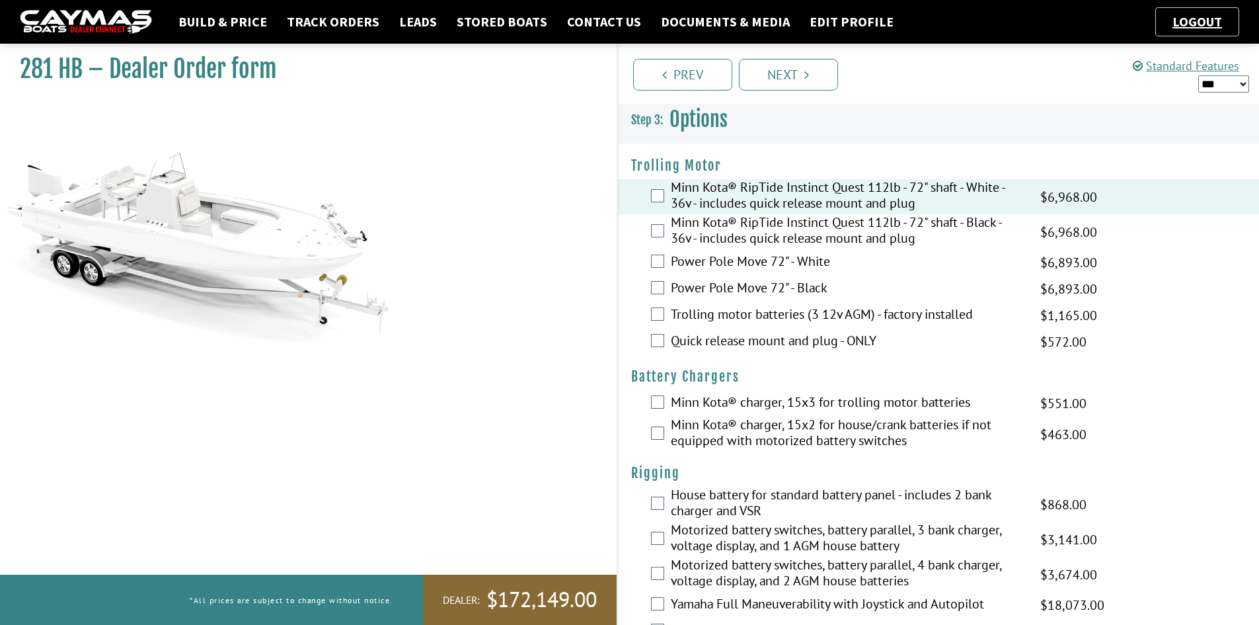
click at [729, 313] on label "Trolling motor batteries (3 12v AGM) - factory installed" at bounding box center [847, 315] width 353 height 19
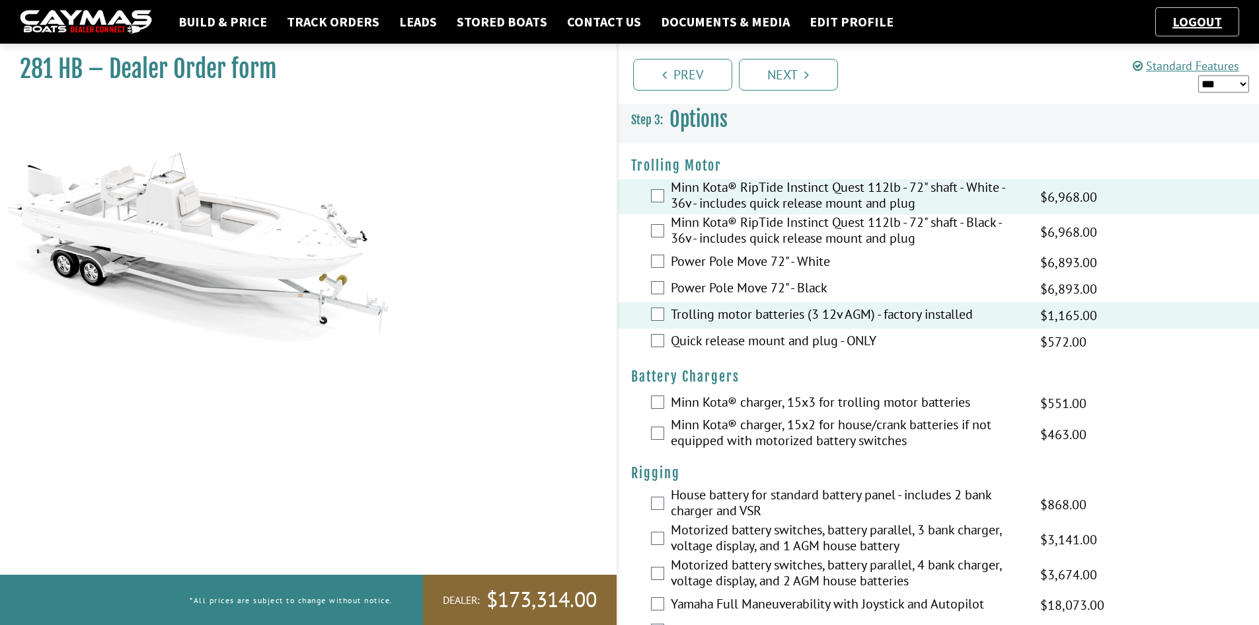
click at [742, 397] on label "Minn Kota® charger, 15x3 for trolling motor batteries" at bounding box center [847, 403] width 353 height 19
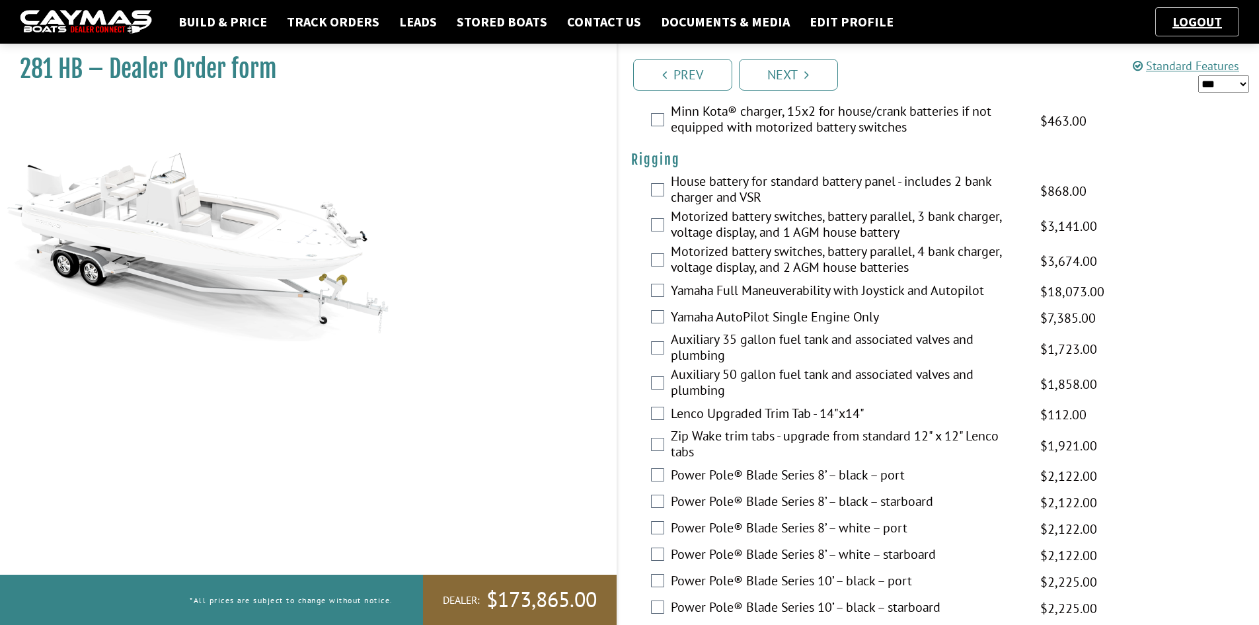
scroll to position [331, 0]
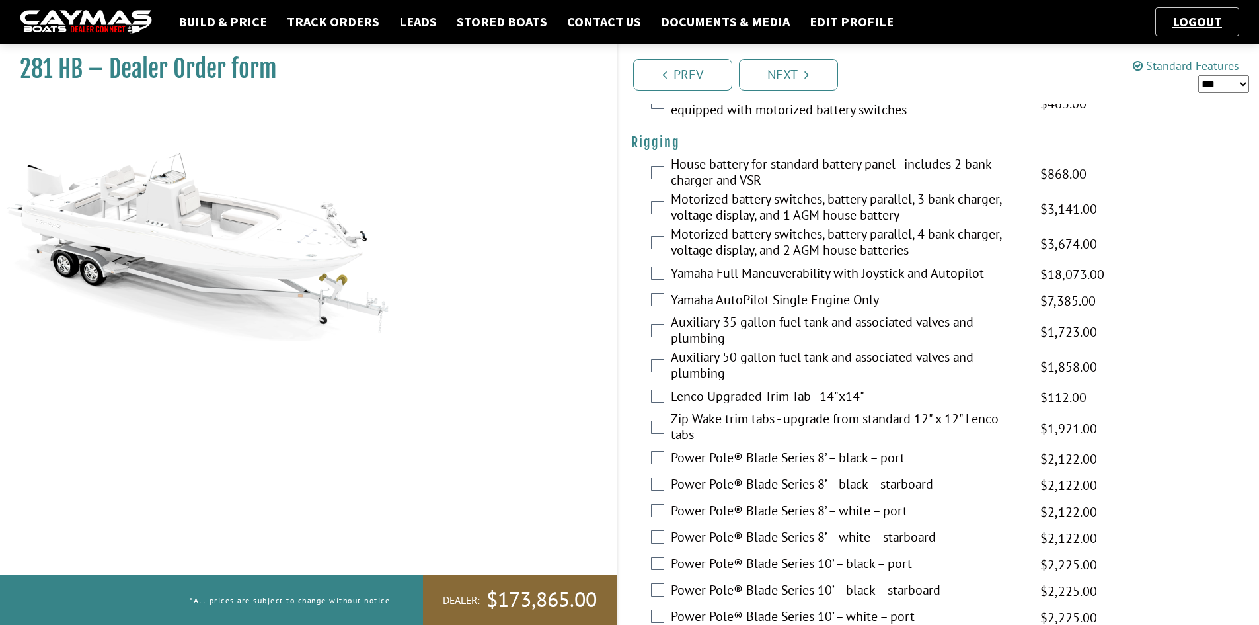
click at [734, 239] on label "Motorized battery switches, battery parallel, 4 bank charger, voltage display, …" at bounding box center [847, 243] width 353 height 35
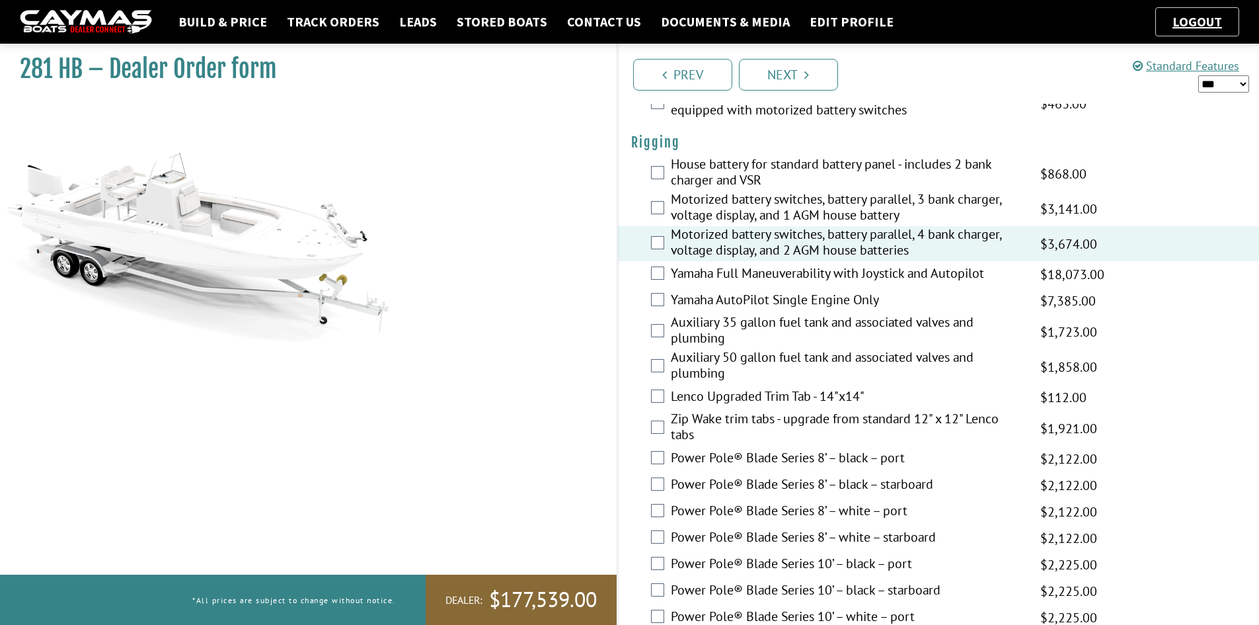
click at [725, 357] on label "Auxiliary 50 gallon fuel tank and associated valves and plumbing" at bounding box center [847, 366] width 353 height 35
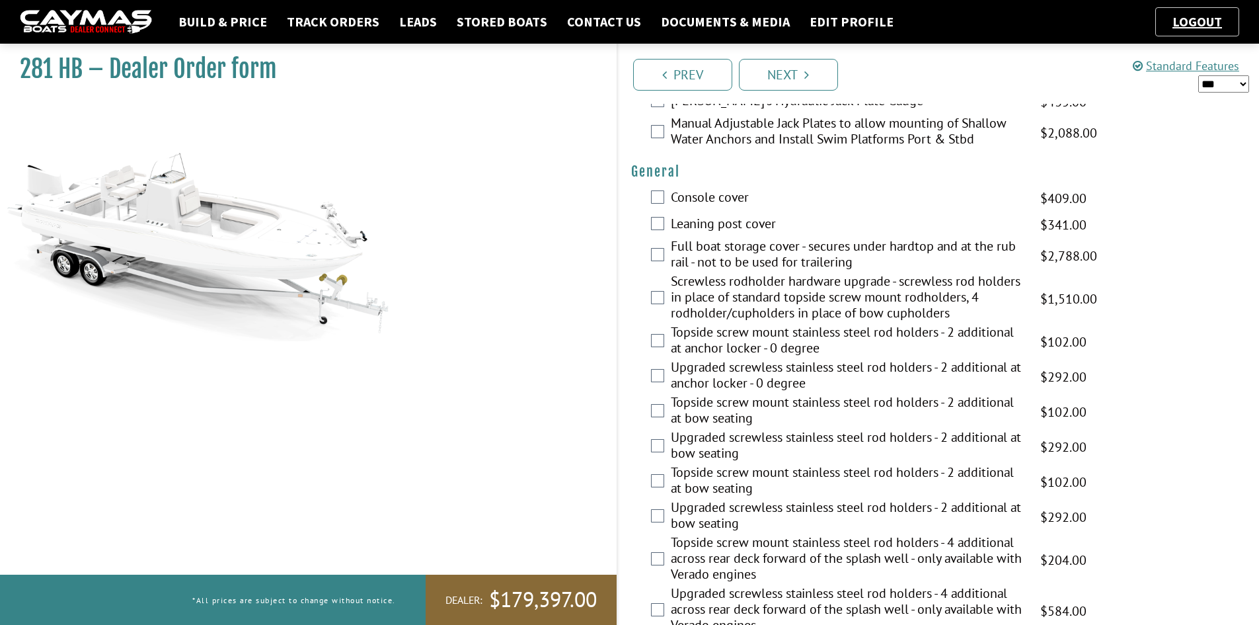
scroll to position [992, 0]
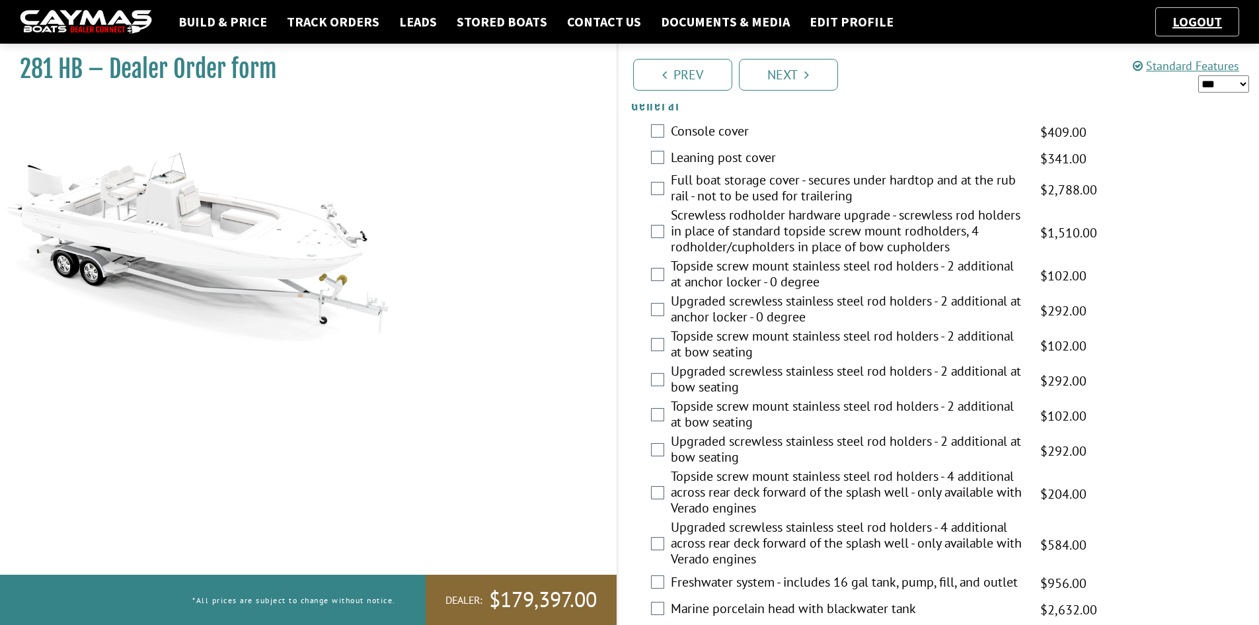
click at [724, 225] on label "Screwless rodholder hardware upgrade - screwless rod holders in place of standa…" at bounding box center [847, 232] width 353 height 51
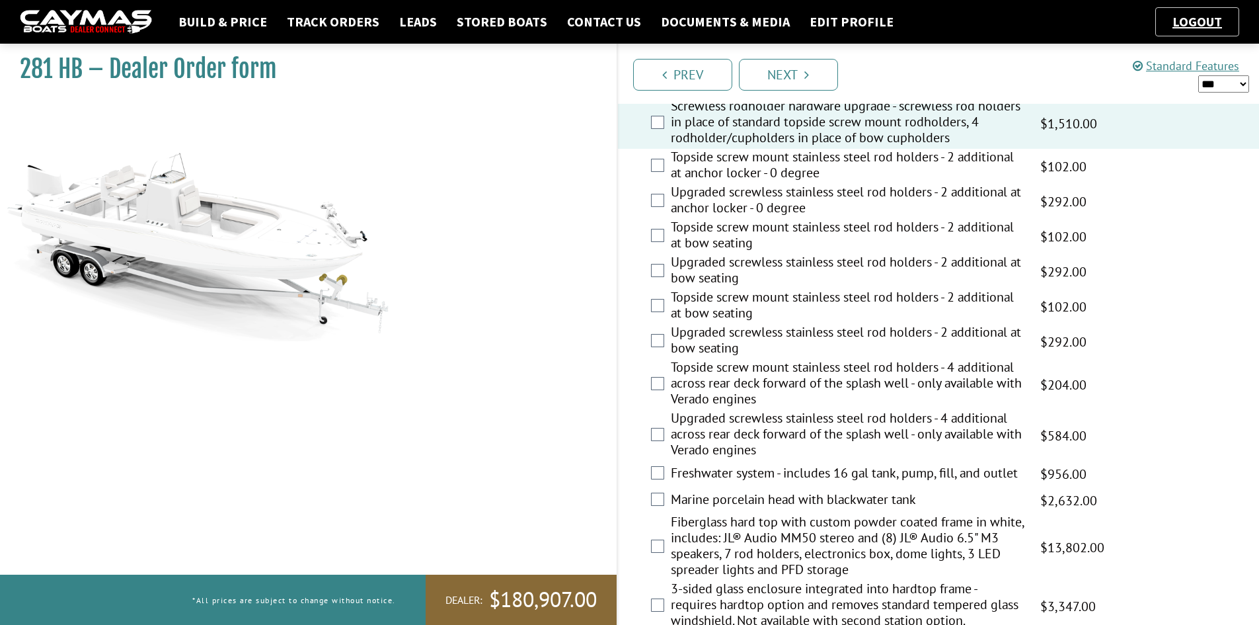
scroll to position [1124, 0]
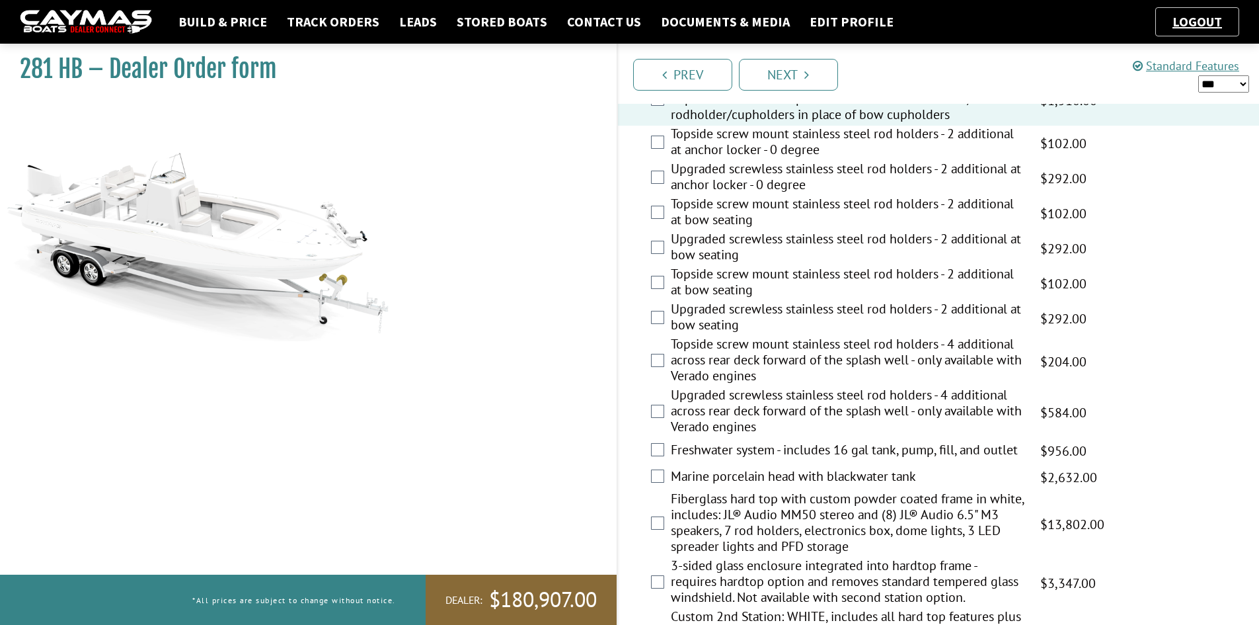
click at [702, 519] on label "Fiberglass hard top with custom powder coated frame in white, includes: JL® Aud…" at bounding box center [847, 524] width 353 height 67
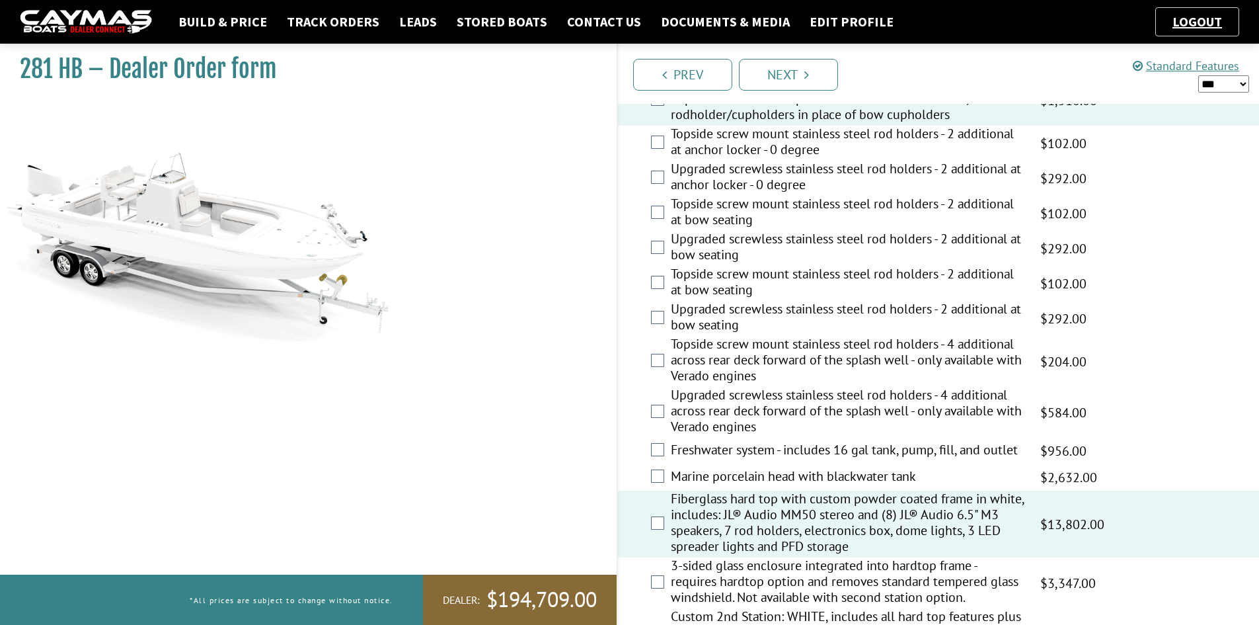
click at [705, 472] on label "Marine porcelain head with blackwater tank" at bounding box center [847, 477] width 353 height 19
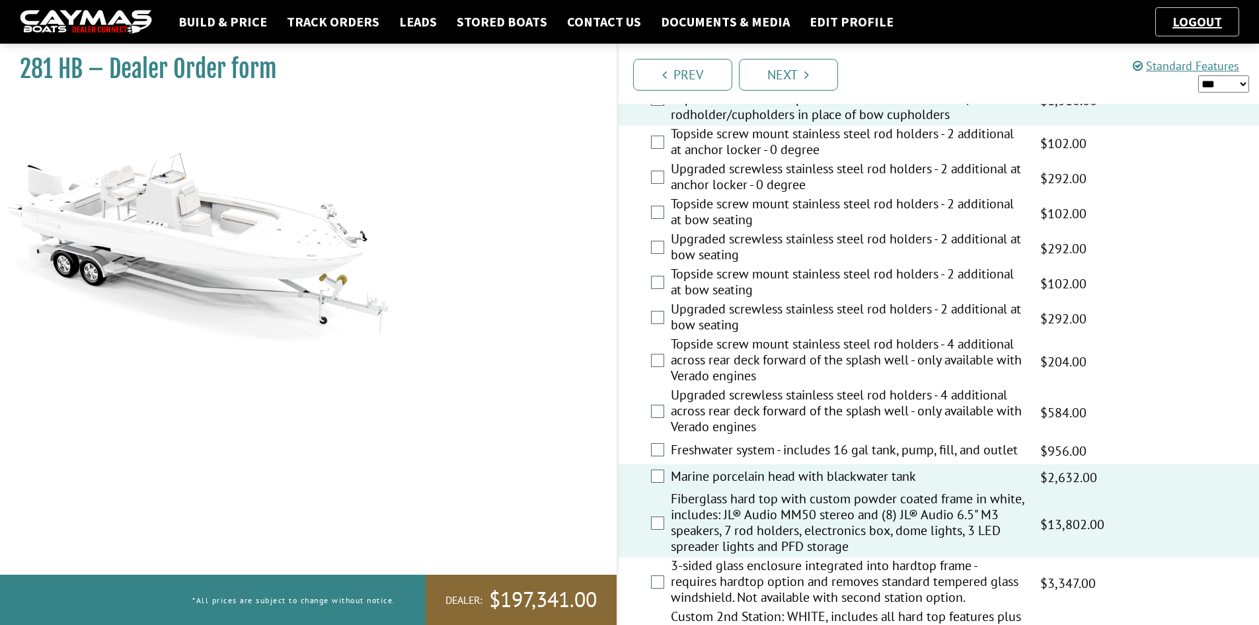
click at [711, 440] on div "Freshwater system - includes 16 gal tank, pump, fill, and outlet $1,470.00 MAP …" at bounding box center [939, 451] width 642 height 26
click at [712, 452] on label "Freshwater system - includes 16 gal tank, pump, fill, and outlet" at bounding box center [847, 451] width 353 height 19
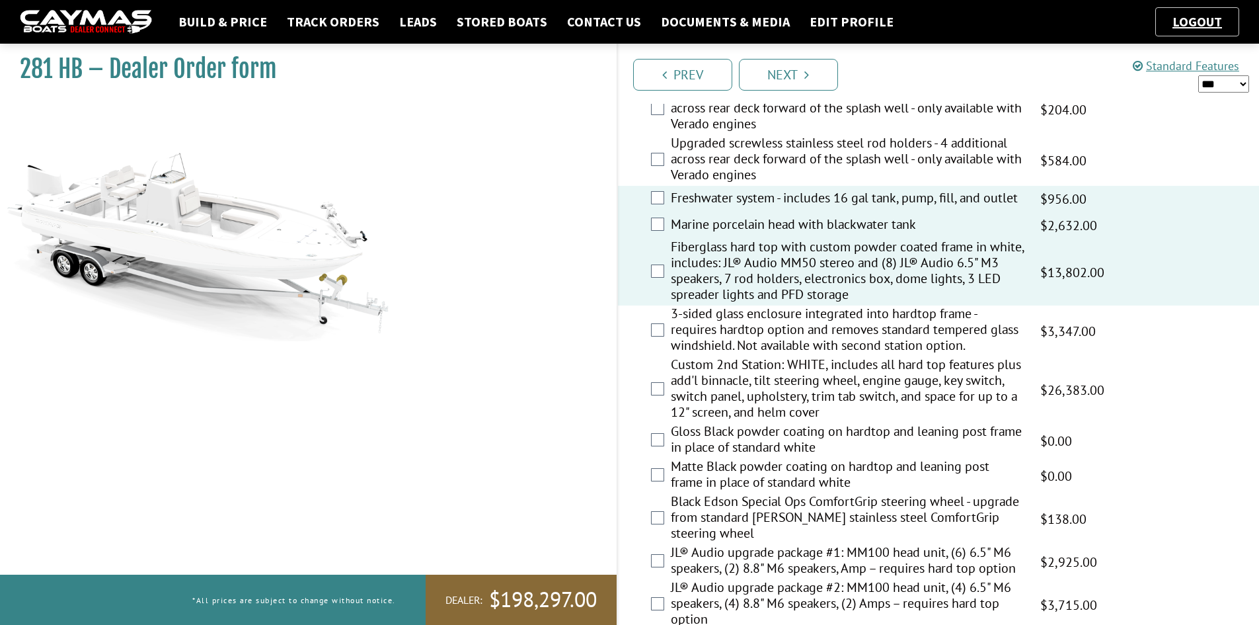
scroll to position [1388, 0]
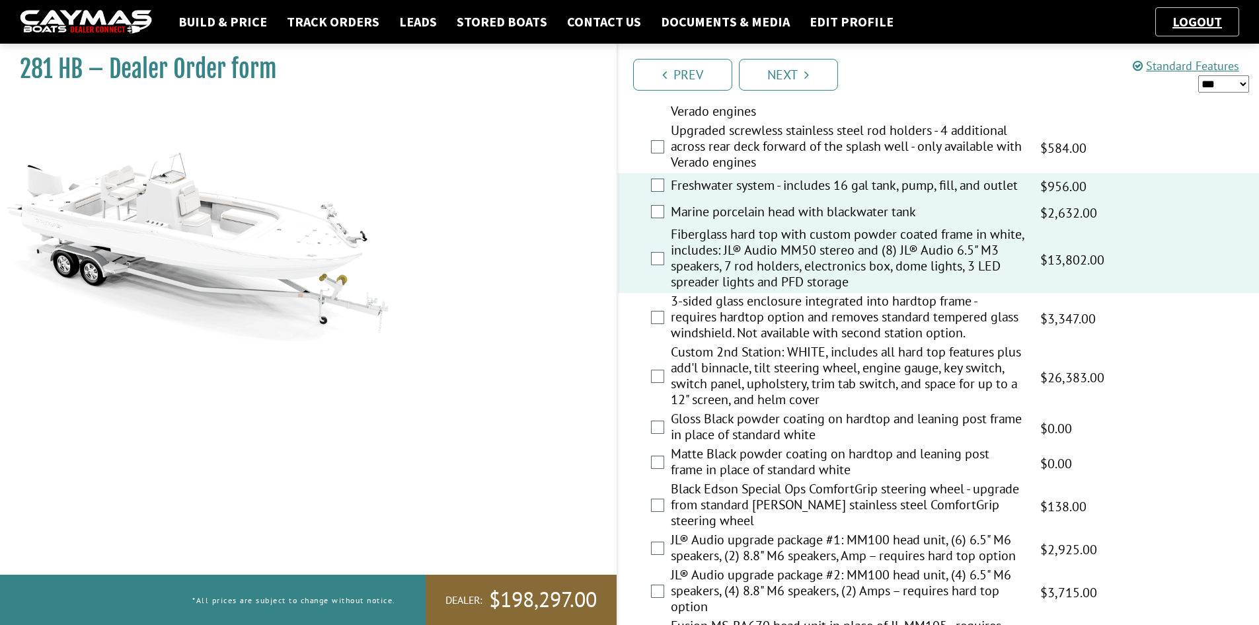
click at [717, 323] on label "3-sided glass enclosure integrated into hardtop frame - requires hardtop option…" at bounding box center [847, 318] width 353 height 51
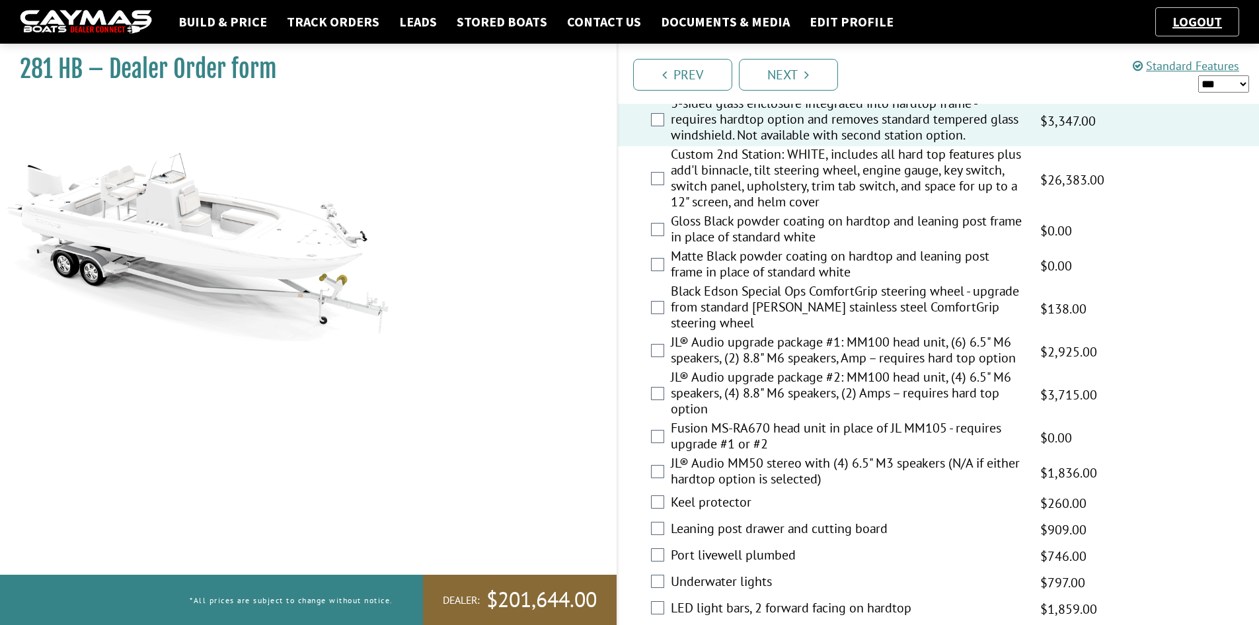
scroll to position [1587, 0]
click at [722, 390] on label "JL® Audio upgrade package #2: MM100 head unit, (4) 6.5" M6 speakers, (4) 8.8" M…" at bounding box center [847, 393] width 353 height 51
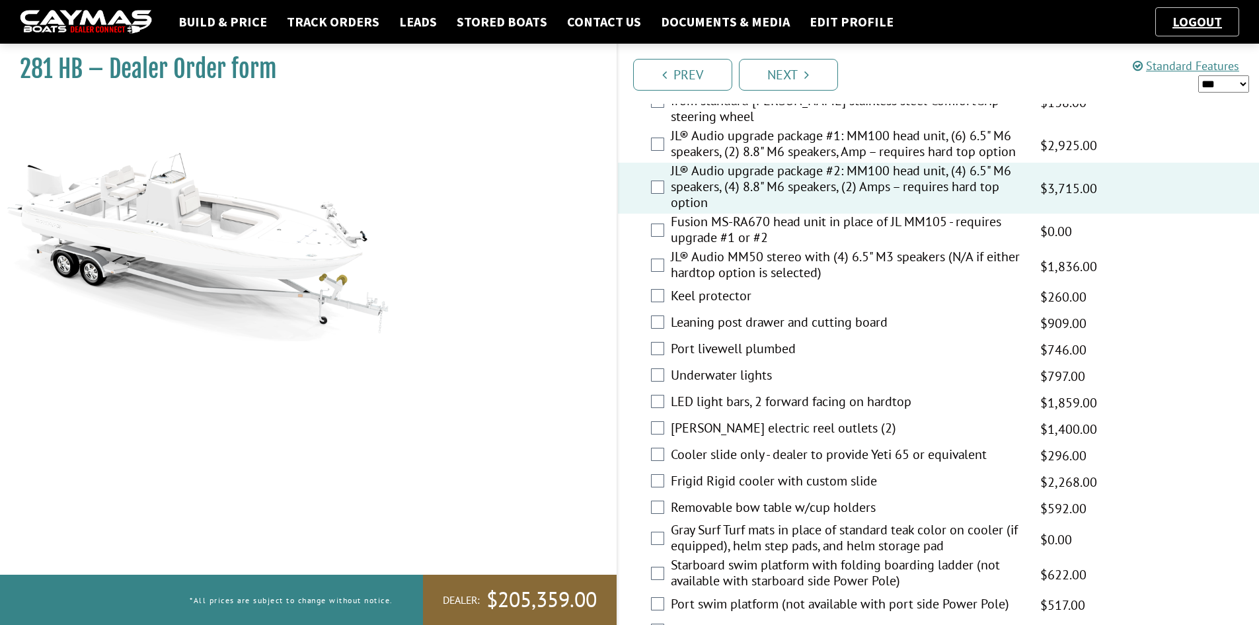
scroll to position [1851, 0]
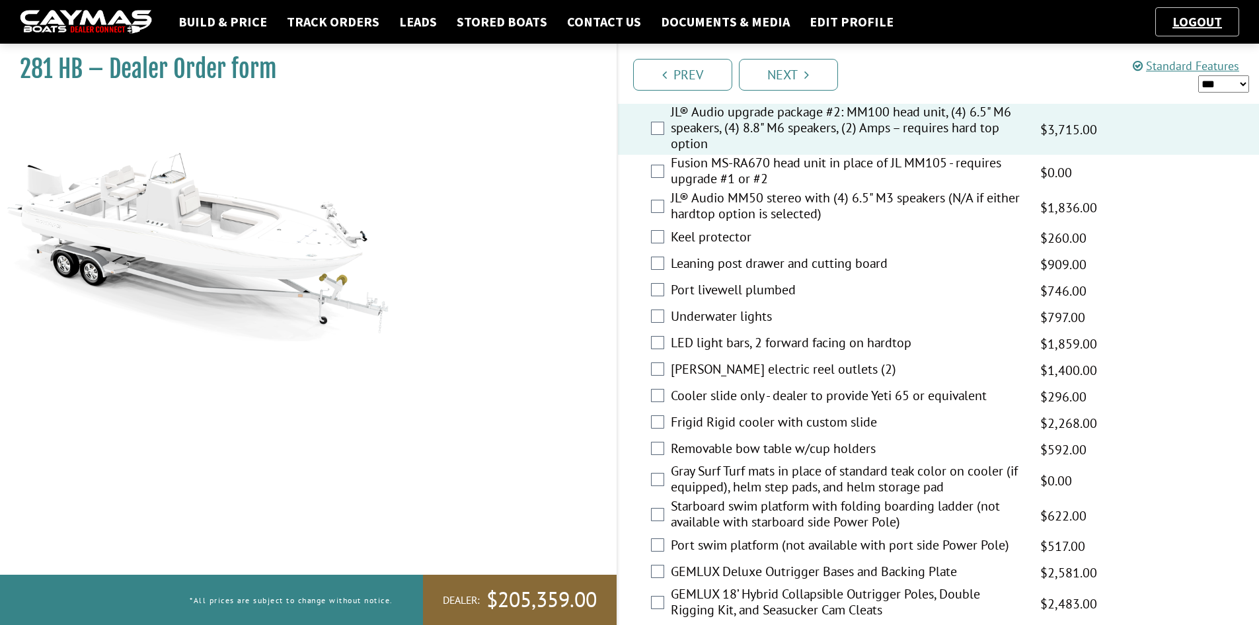
click at [721, 338] on label "LED light bars, 2 forward facing on hardtop" at bounding box center [847, 344] width 353 height 19
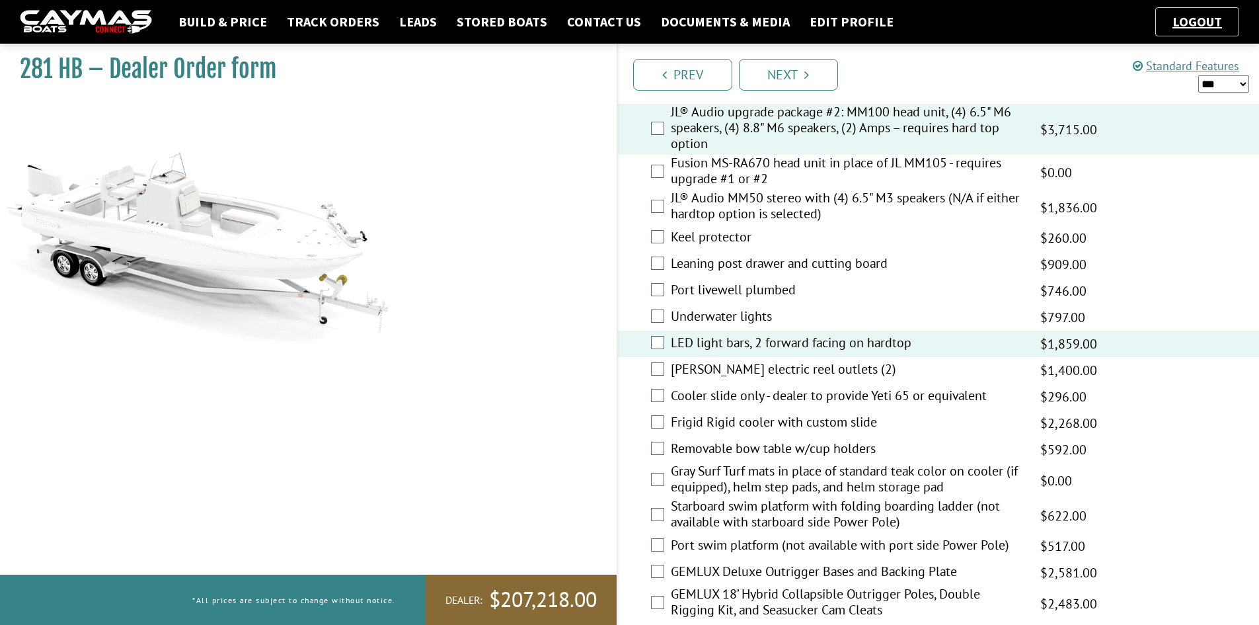
click at [721, 323] on label "Underwater lights" at bounding box center [847, 317] width 353 height 19
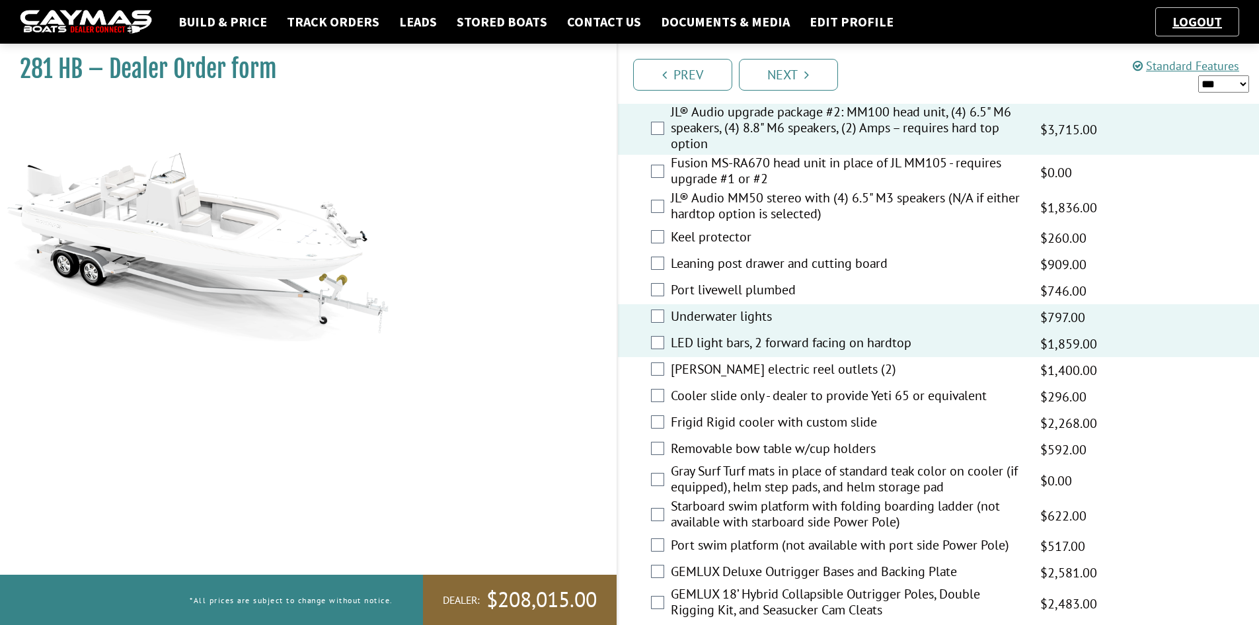
click at [717, 288] on label "Port livewell plumbed" at bounding box center [847, 291] width 353 height 19
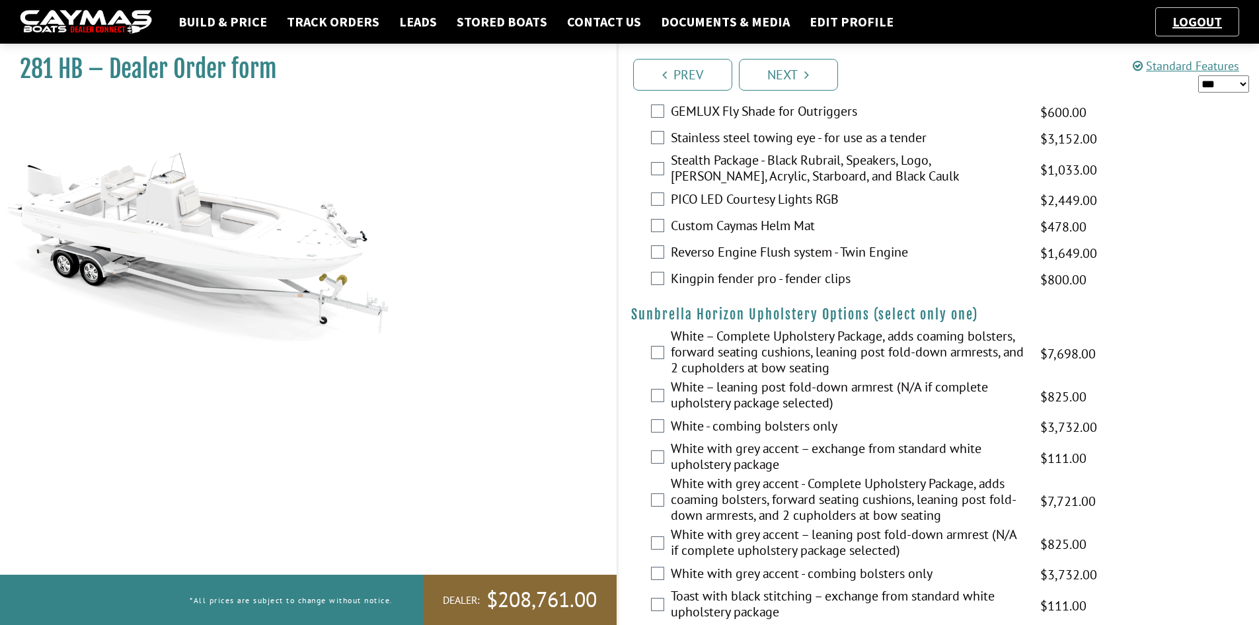
scroll to position [2380, 0]
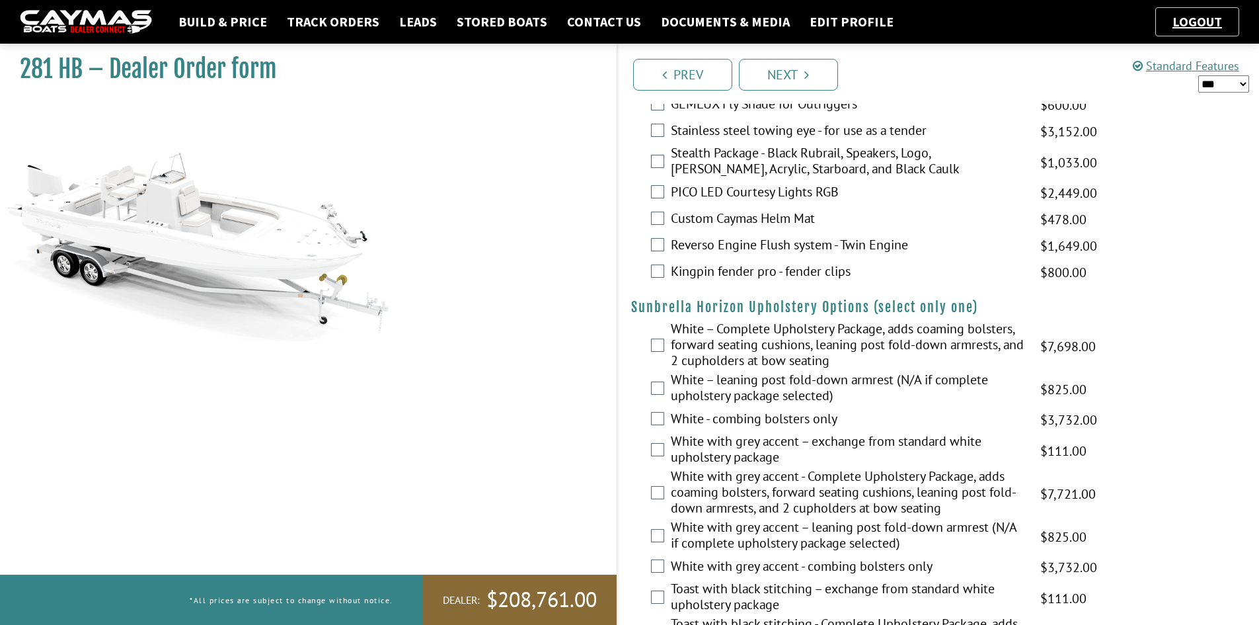
click at [715, 342] on label "White – Complete Upholstery Package, adds coaming bolsters, forward seating cus…" at bounding box center [847, 346] width 353 height 51
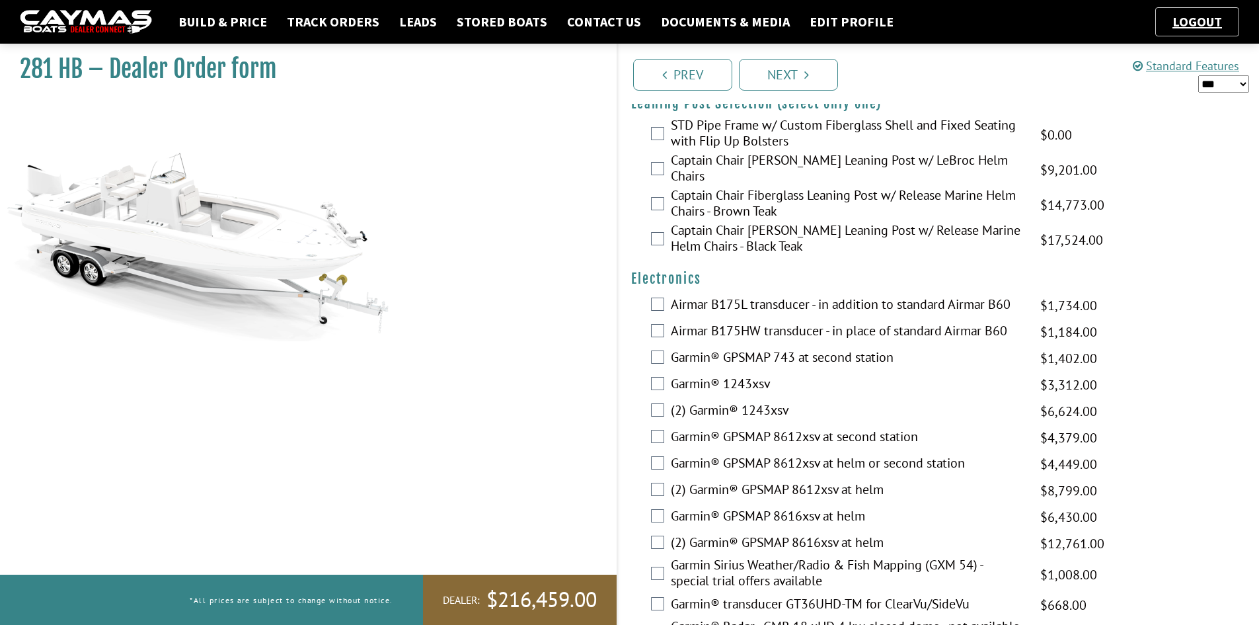
scroll to position [3239, 0]
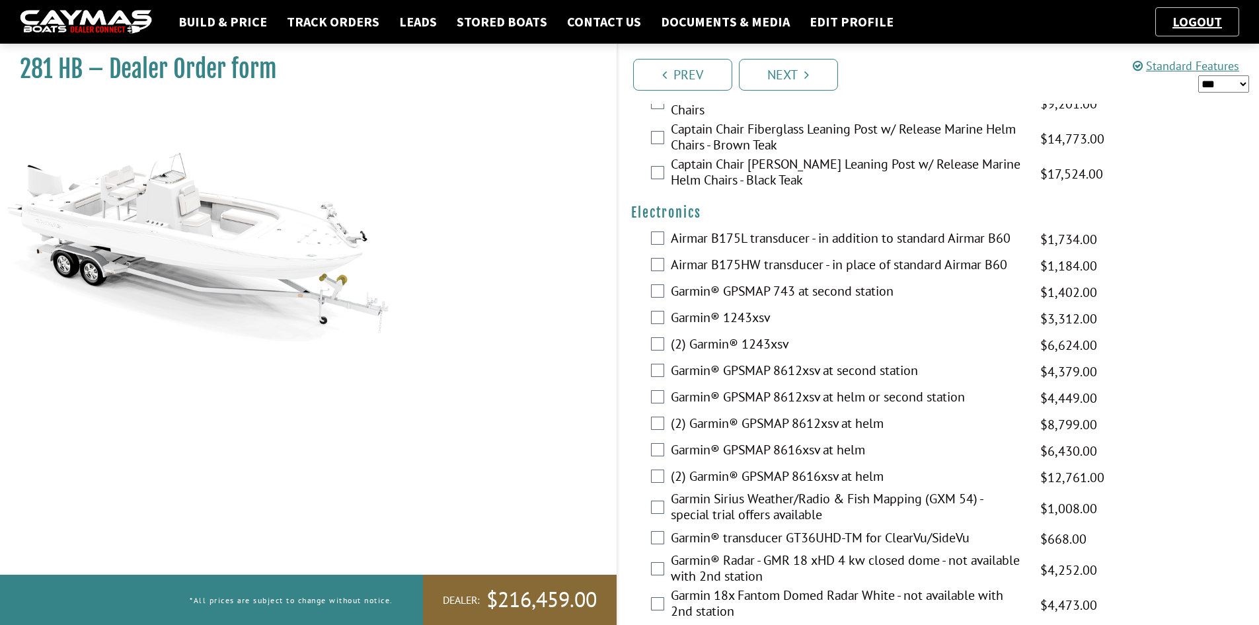
click at [729, 468] on label "(2) Garmin® GPSMAP 8616xsv at helm" at bounding box center [847, 477] width 353 height 19
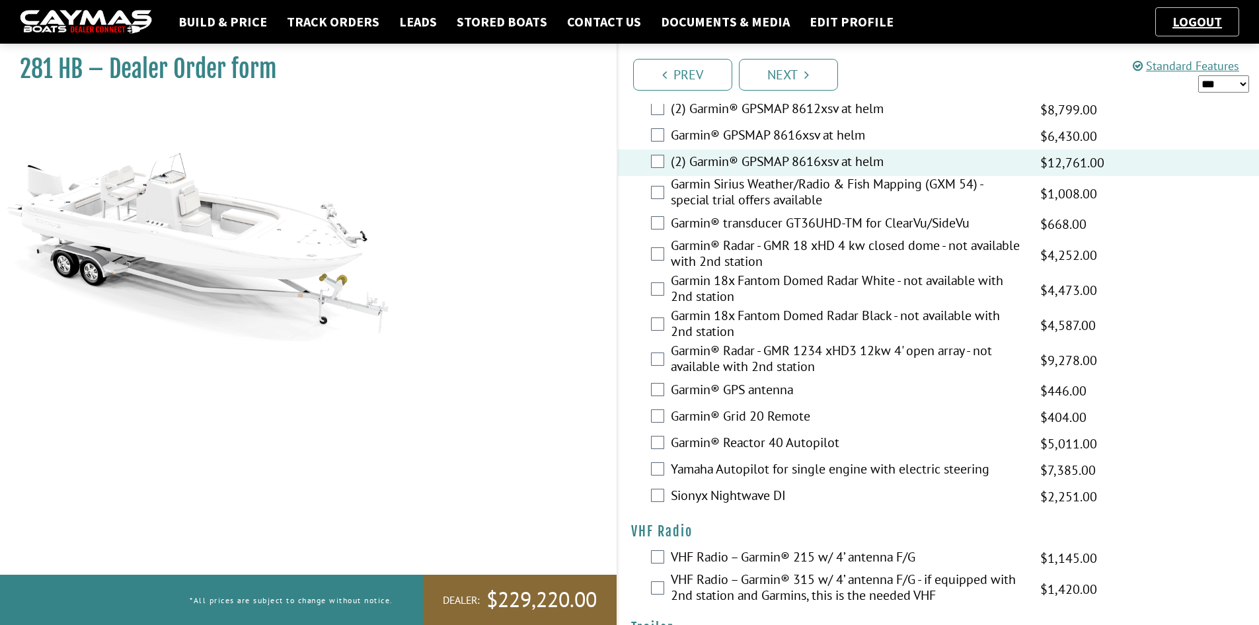
scroll to position [3570, 0]
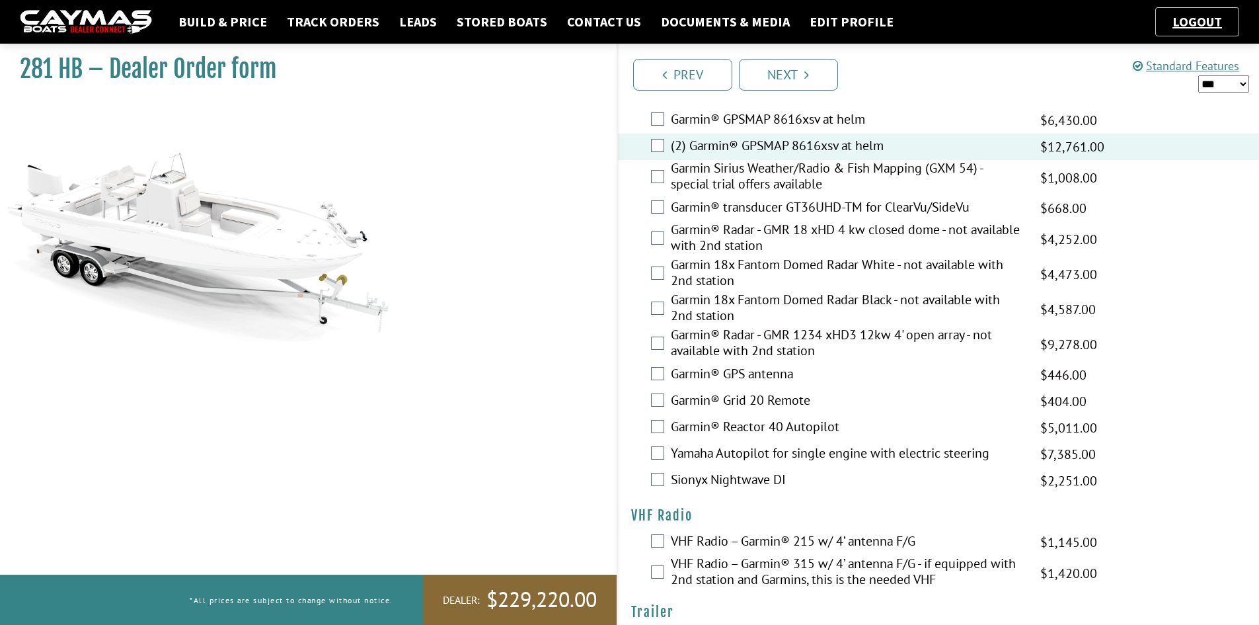
click at [751, 533] on label "VHF Radio – Garmin® 215 w/ 4’ antenna F/G" at bounding box center [847, 542] width 353 height 19
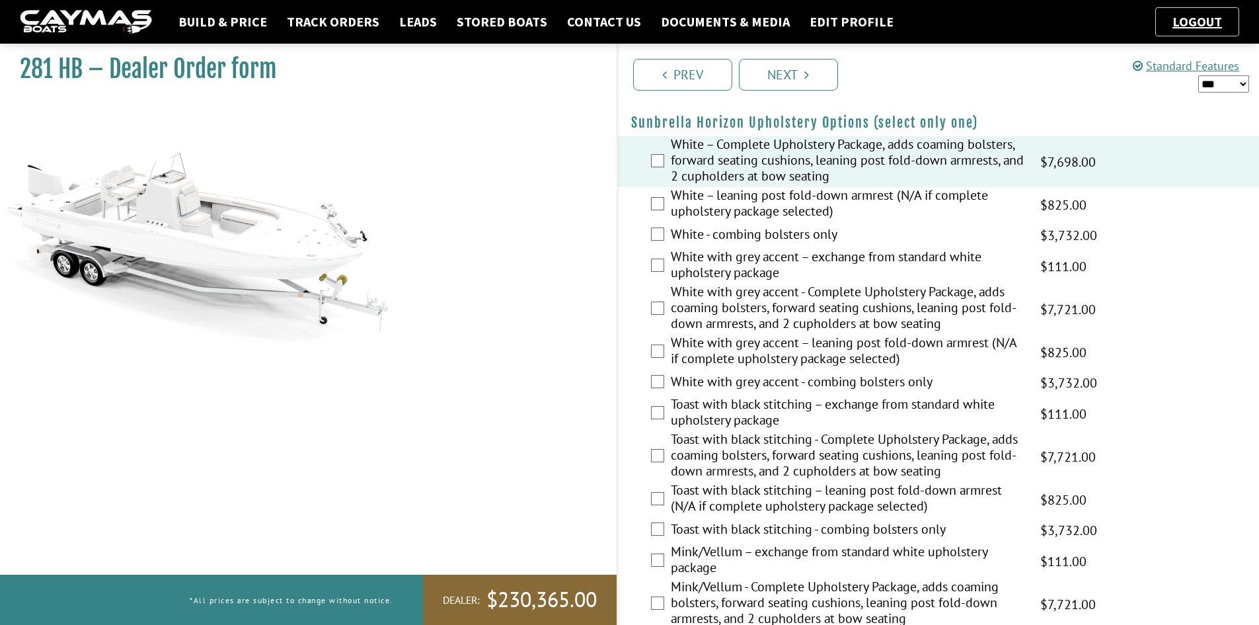
scroll to position [2763, 0]
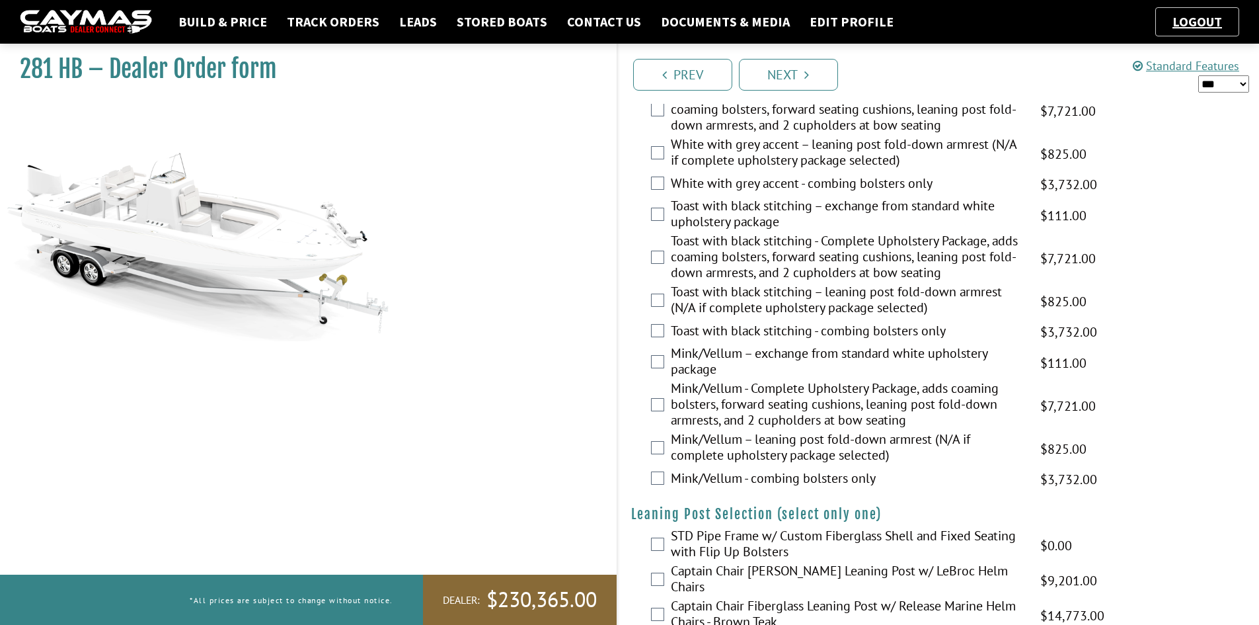
click at [752, 533] on label "STD Pipe Frame w/ Custom Fiberglass Shell and Fixed Seating with Flip Up Bolste…" at bounding box center [847, 545] width 353 height 35
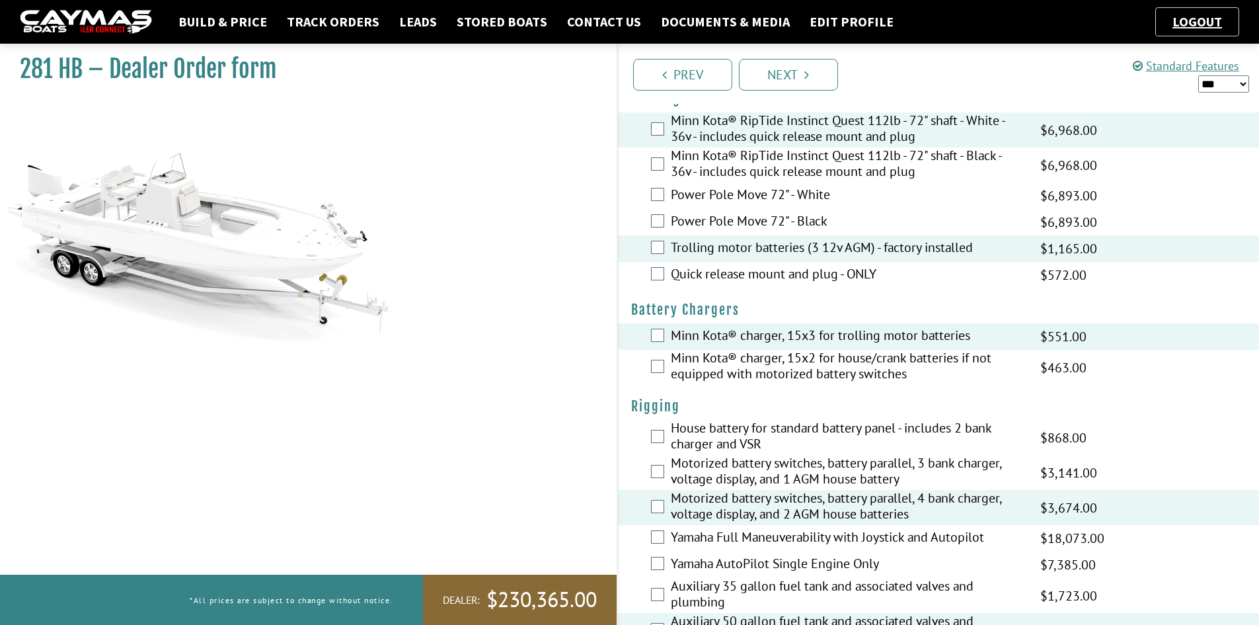
scroll to position [0, 0]
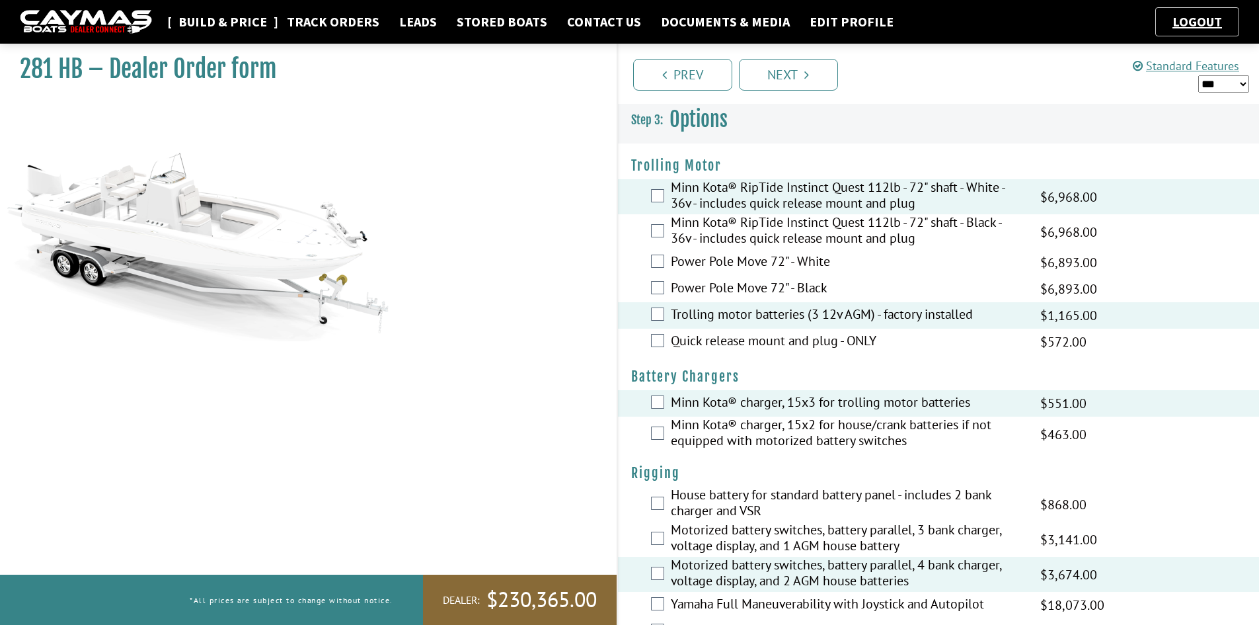
click at [223, 22] on link "Build & Price" at bounding box center [223, 21] width 102 height 17
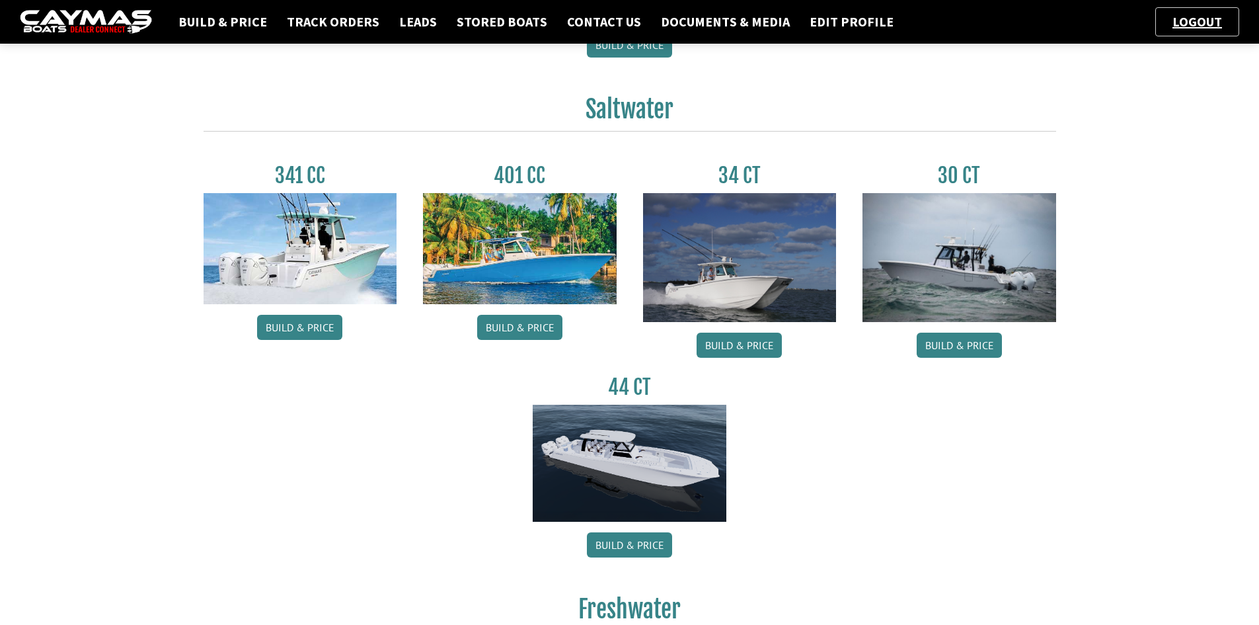
scroll to position [529, 0]
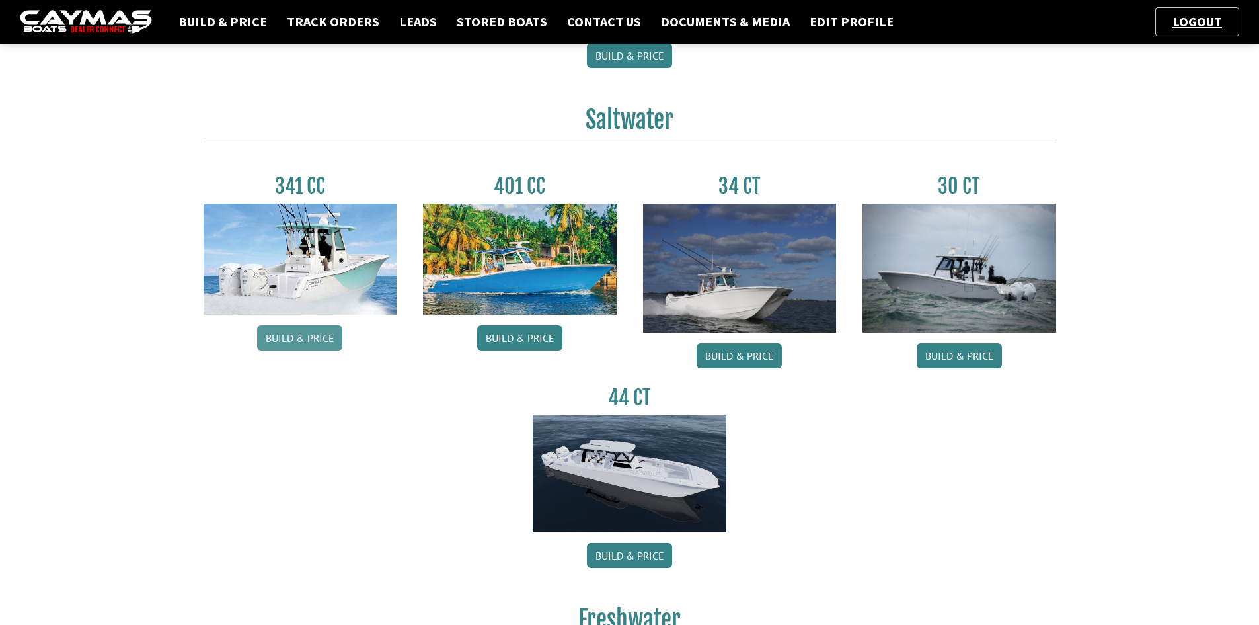
click at [285, 345] on link "Build & Price" at bounding box center [299, 337] width 85 height 25
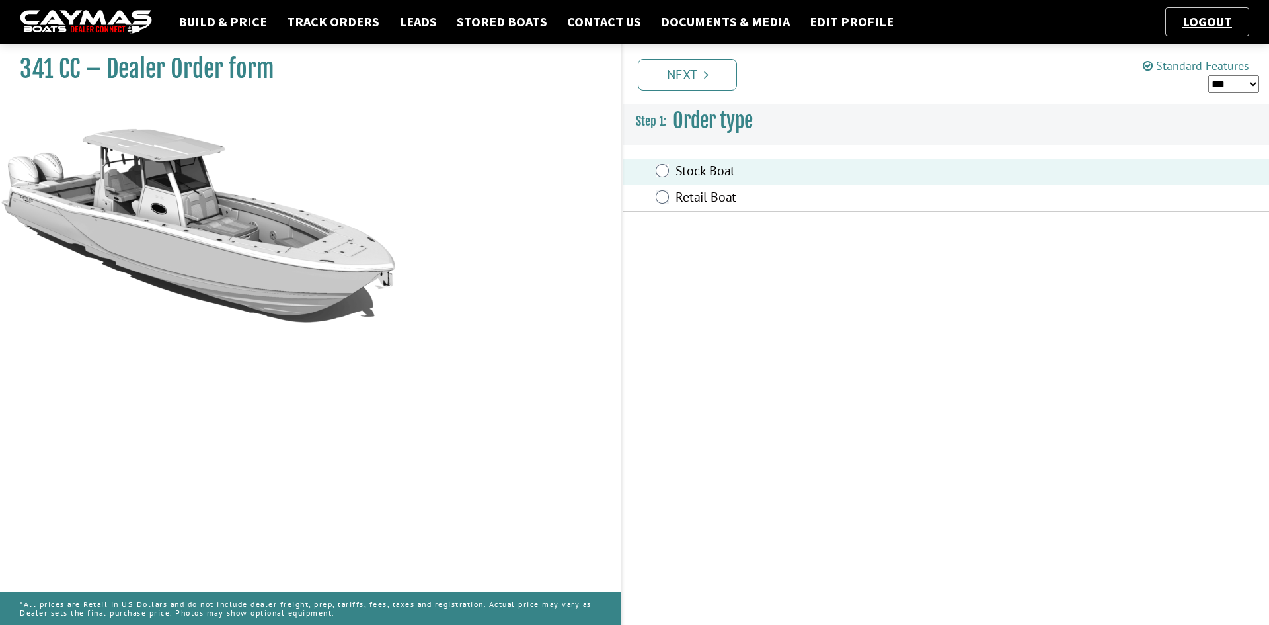
click at [686, 77] on link "Next" at bounding box center [687, 75] width 99 height 32
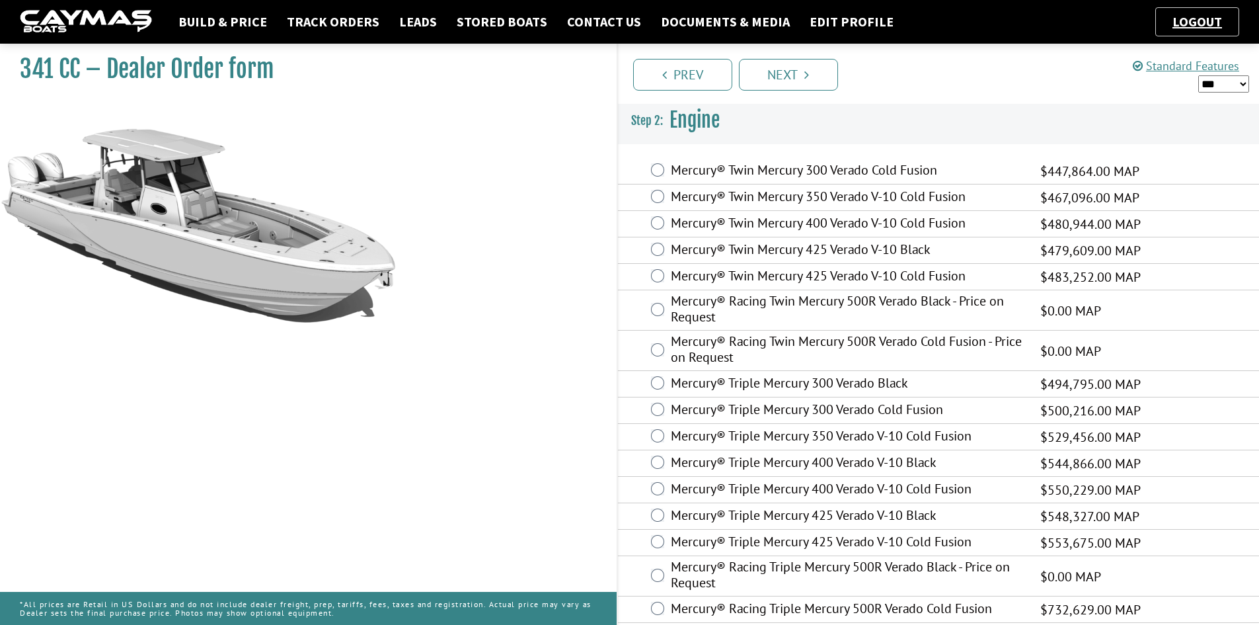
click at [1208, 83] on select "*** ****** ******" at bounding box center [1224, 83] width 51 height 17
select select "*"
click at [1199, 75] on select "*** ****** ******" at bounding box center [1224, 83] width 51 height 17
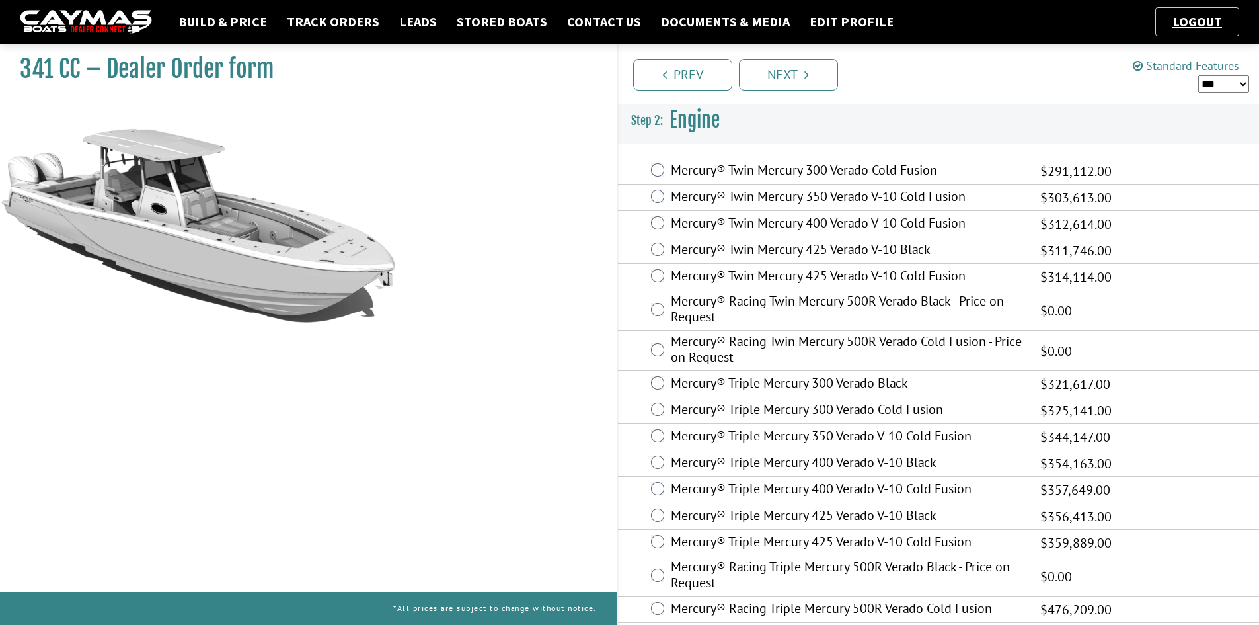
click at [793, 274] on label "Mercury® Twin Mercury 425 Verado V-10 Cold Fusion" at bounding box center [847, 277] width 353 height 19
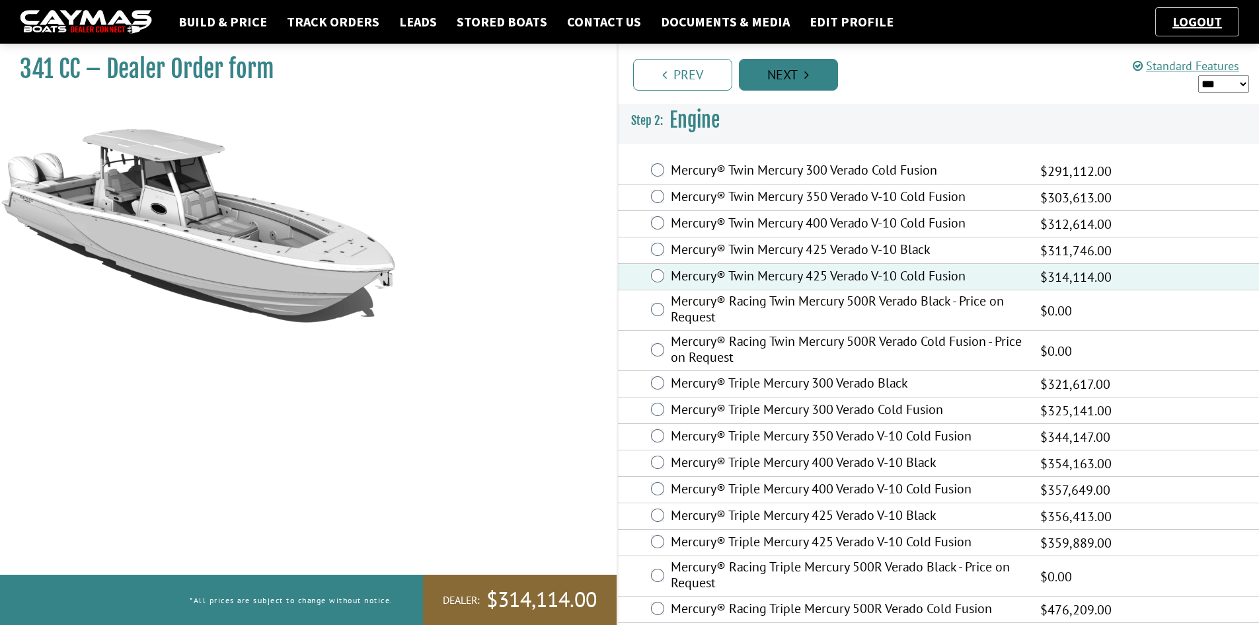
click at [810, 75] on link "Next" at bounding box center [788, 75] width 99 height 32
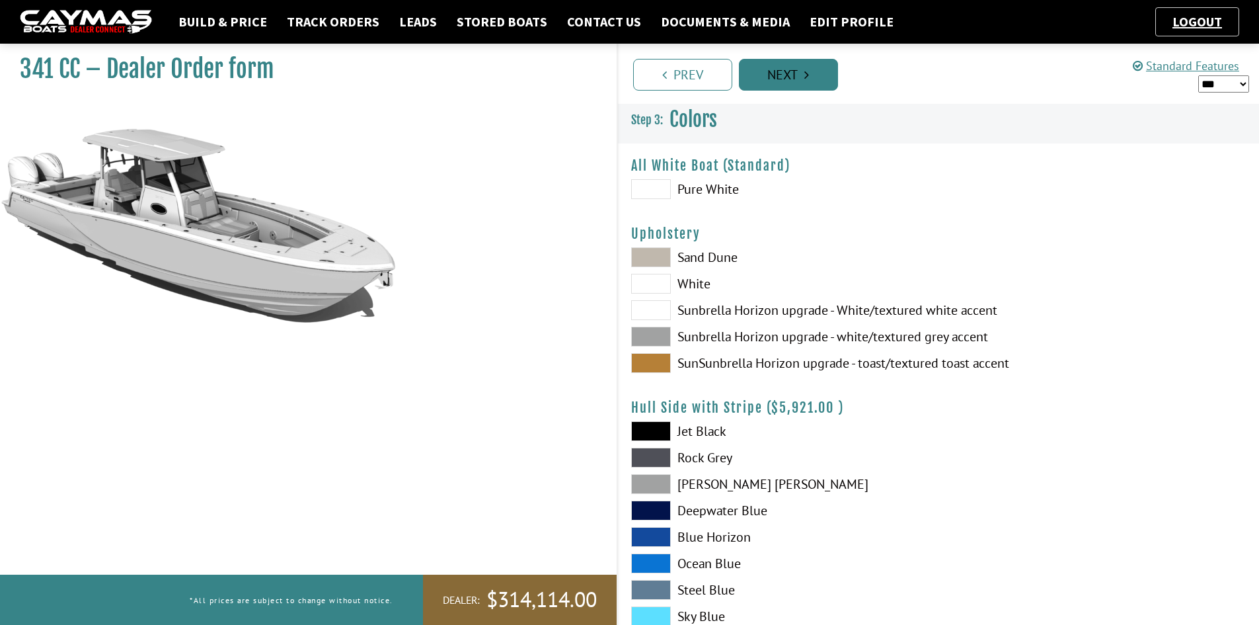
click at [810, 75] on link "Next" at bounding box center [788, 75] width 99 height 32
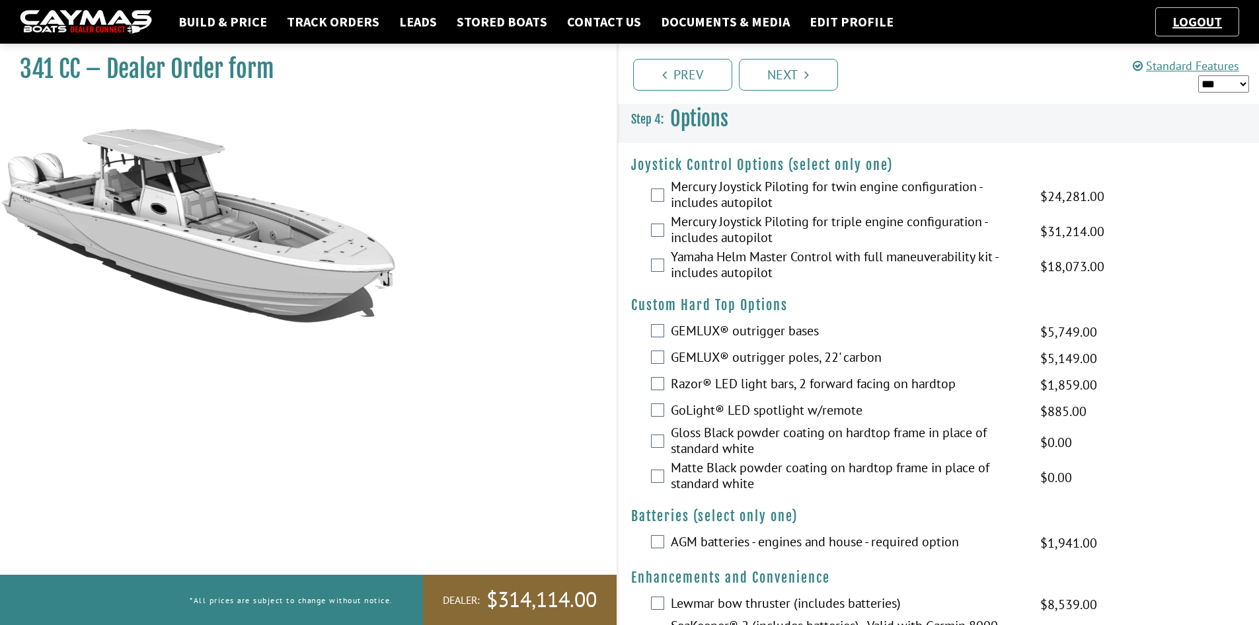
click at [730, 196] on label "Mercury Joystick Piloting for twin engine configuration - includes autopilot" at bounding box center [847, 195] width 353 height 35
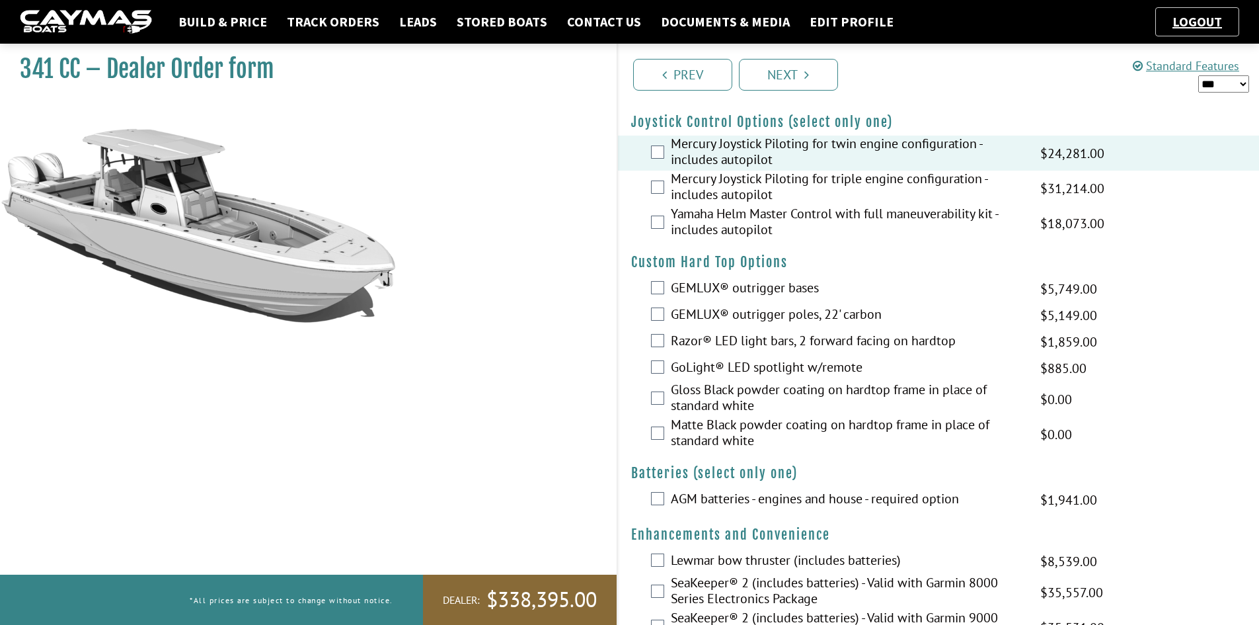
scroll to position [66, 0]
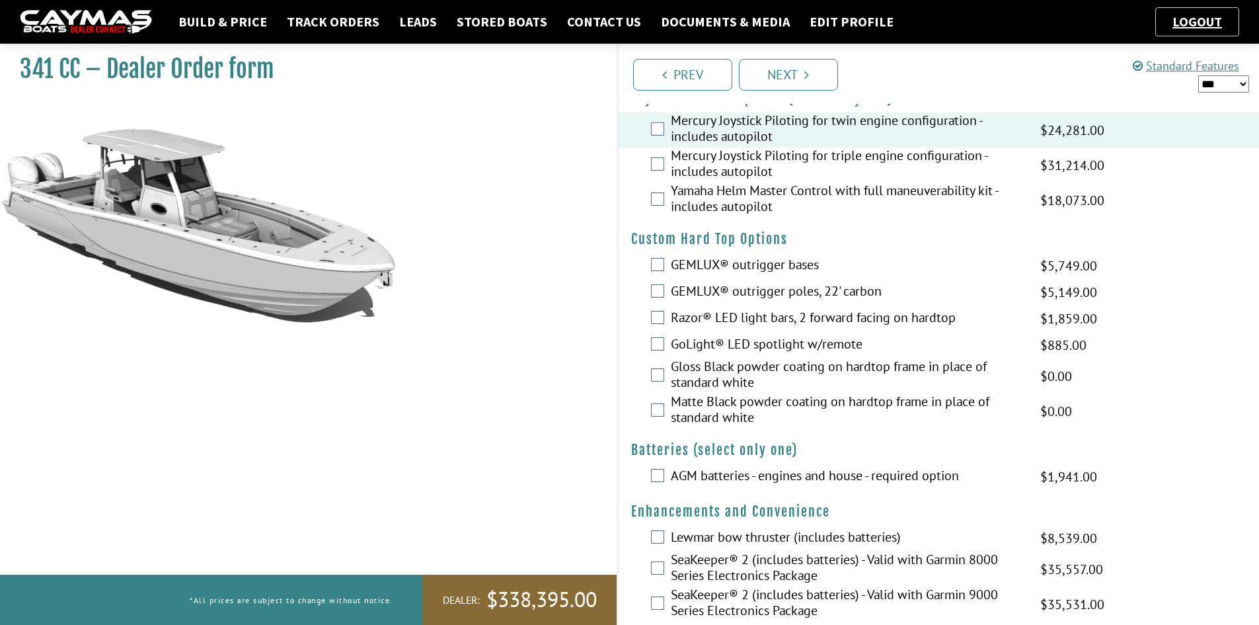
click at [690, 479] on label "AGM batteries - engines and house - required option" at bounding box center [847, 476] width 353 height 19
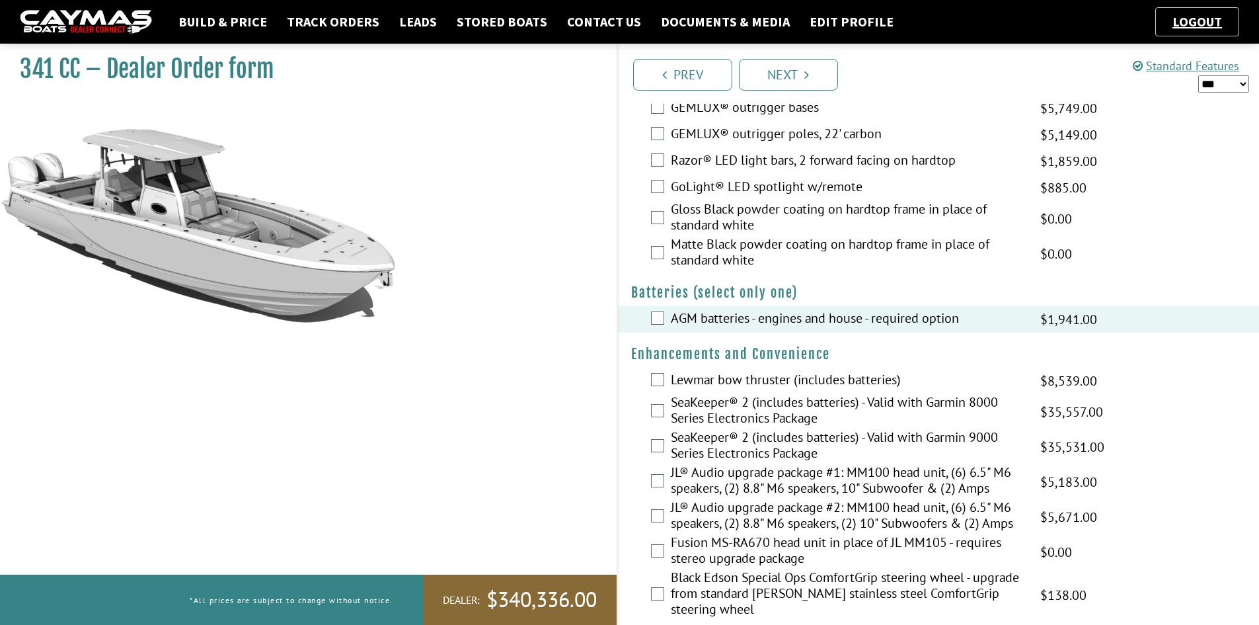
scroll to position [331, 0]
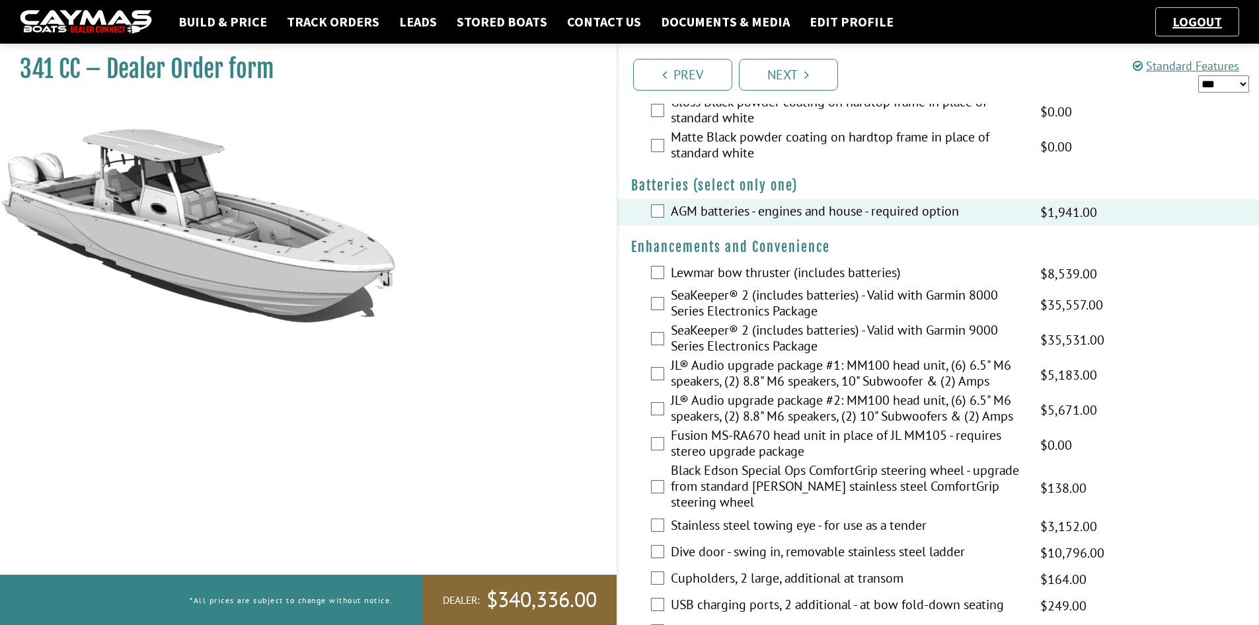
click at [718, 411] on label "JL® Audio upgrade package #2: MM100 head unit, (6) 6.5" M6 speakers, (2) 8.8" M…" at bounding box center [847, 409] width 353 height 35
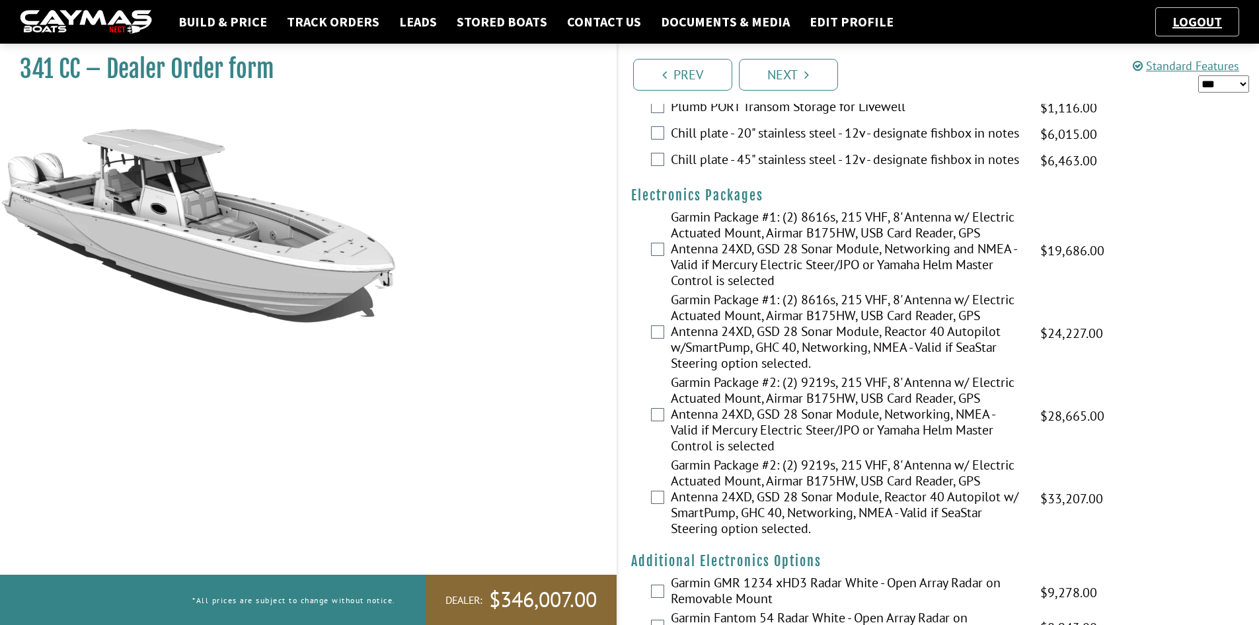
scroll to position [1653, 0]
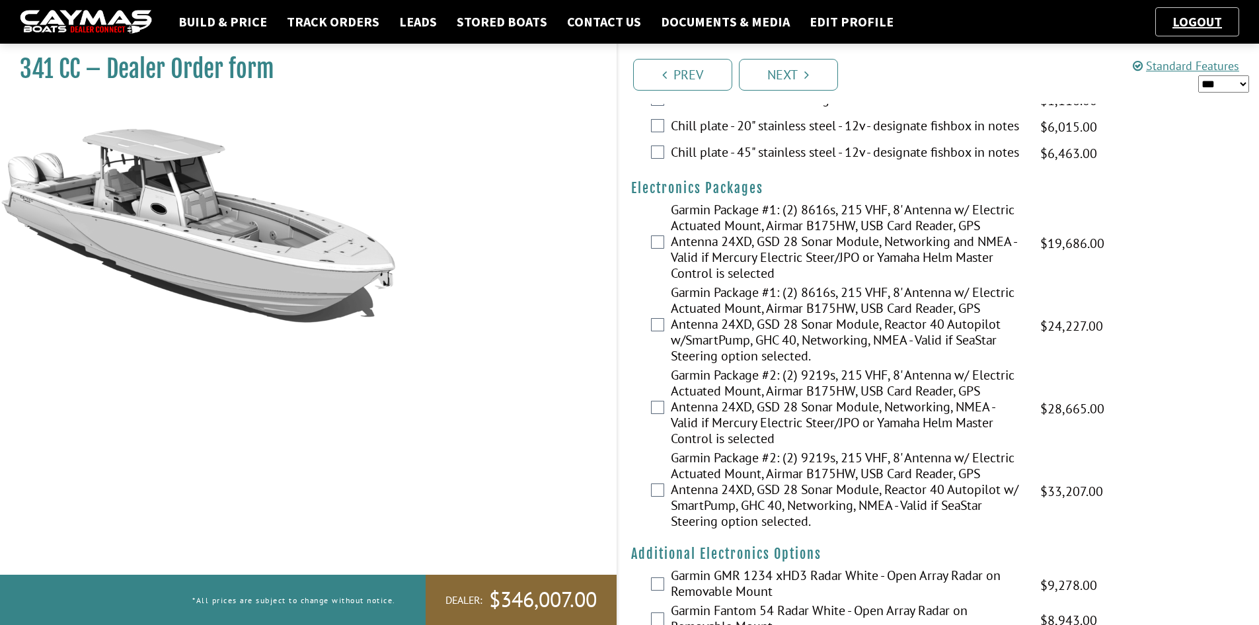
click at [715, 270] on label "Garmin Package #1: (2) 8616s, 215 VHF, 8' Antenna w/ Electric Actuated Mount, A…" at bounding box center [847, 243] width 353 height 83
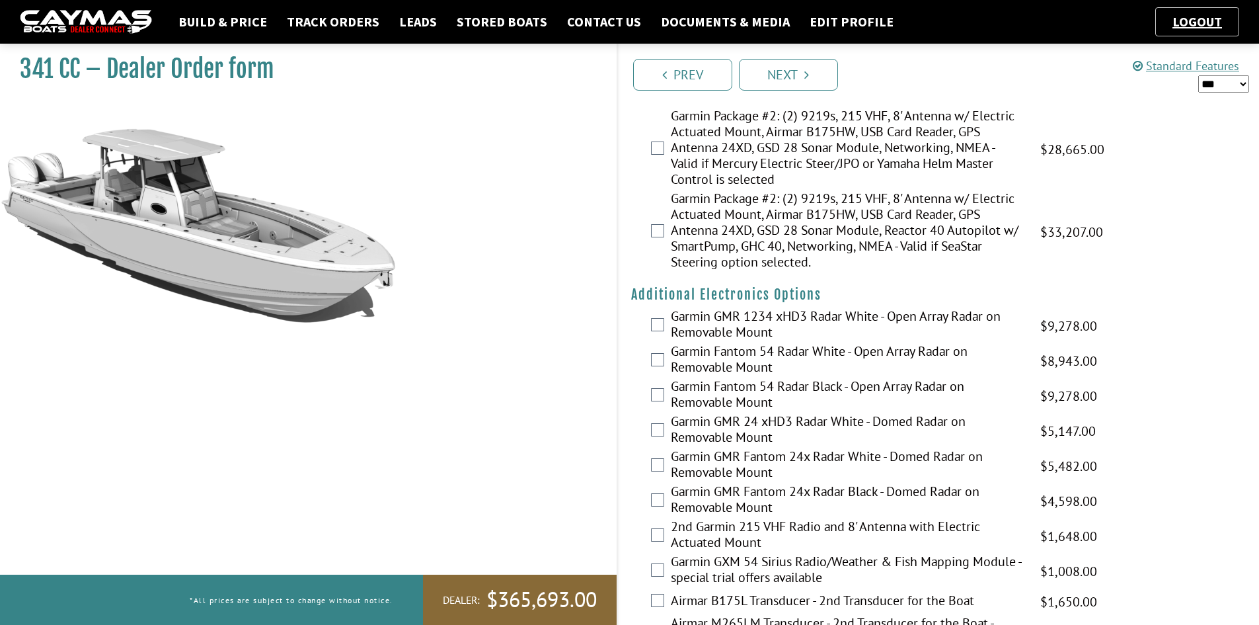
scroll to position [1983, 0]
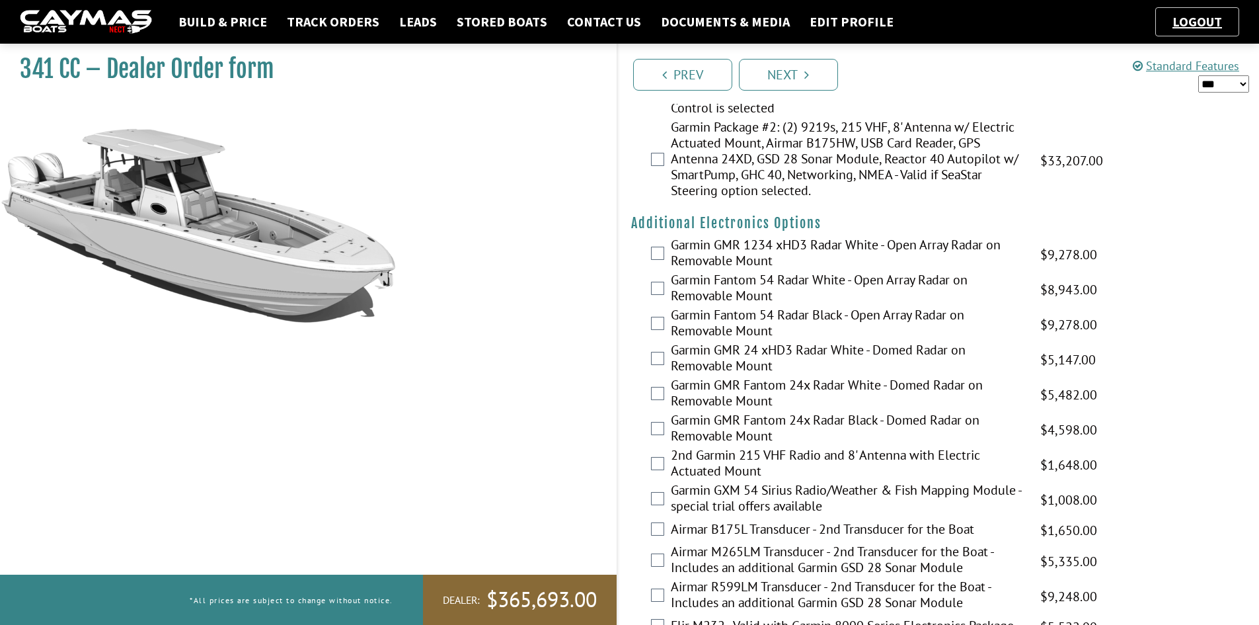
click at [720, 270] on label "Garmin GMR 1234 xHD3 Radar White - Open Array Radar on Removable Mount" at bounding box center [847, 254] width 353 height 35
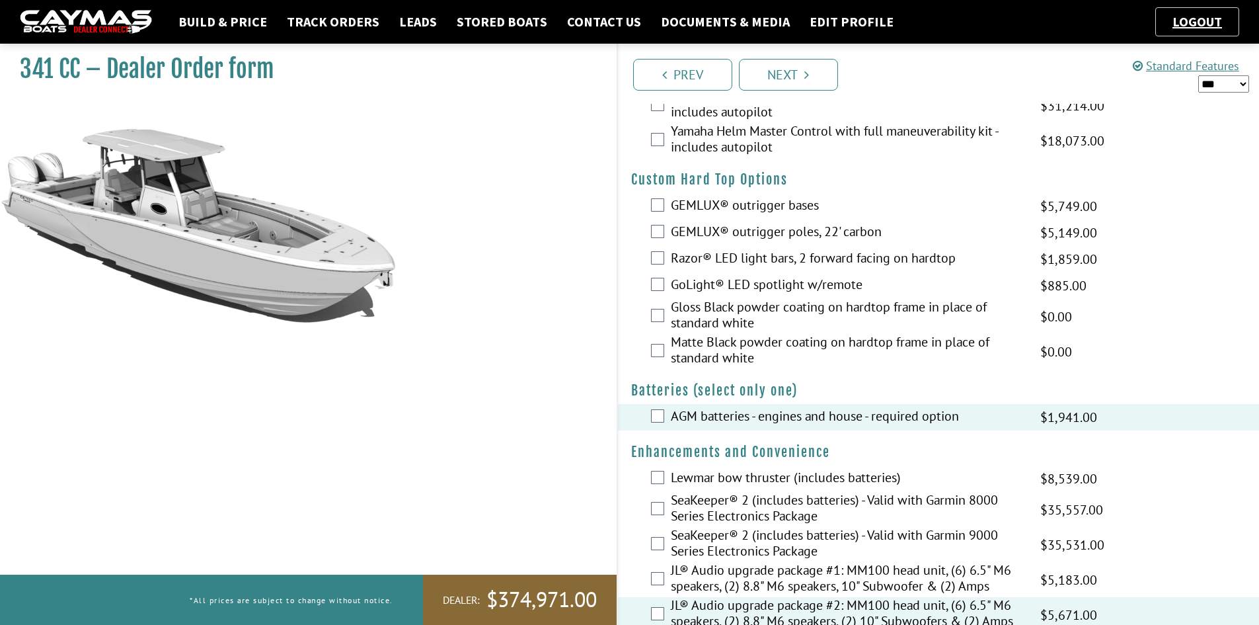
scroll to position [0, 0]
